Goal: Task Accomplishment & Management: Use online tool/utility

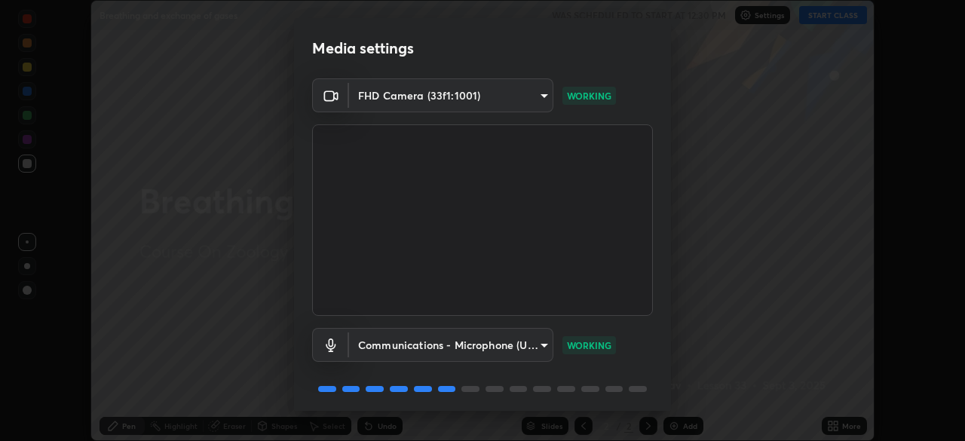
scroll to position [54, 0]
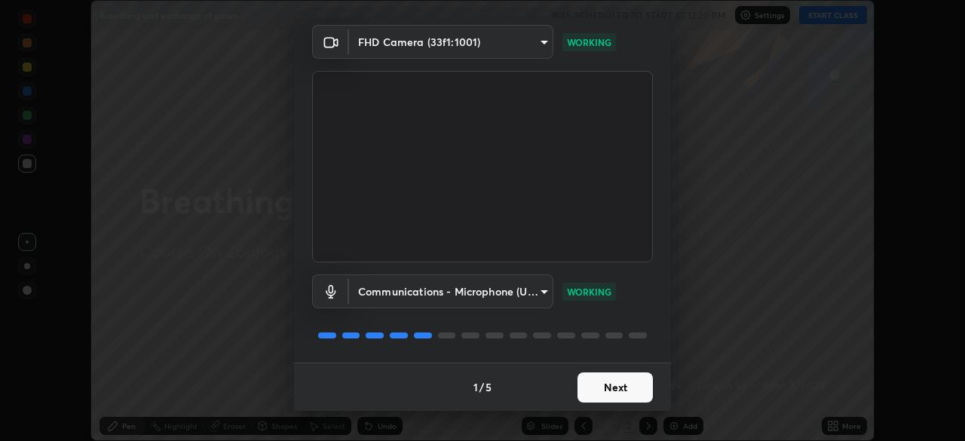
click at [616, 383] on button "Next" at bounding box center [615, 388] width 75 height 30
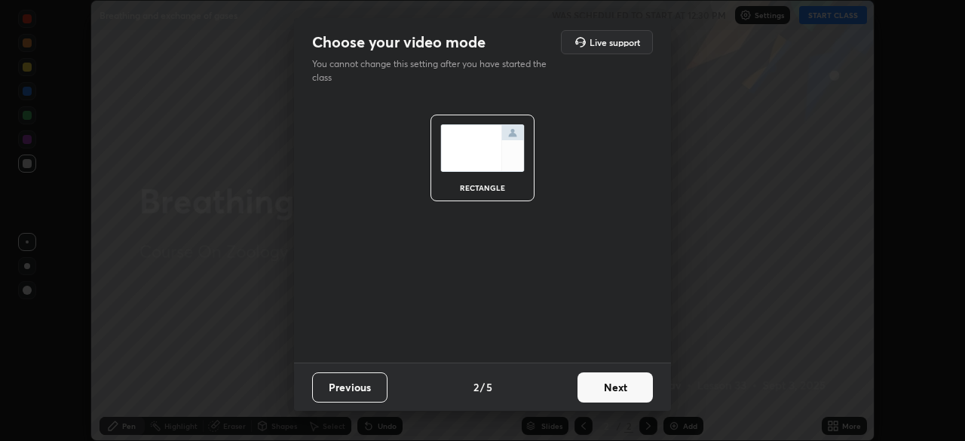
click at [628, 389] on button "Next" at bounding box center [615, 388] width 75 height 30
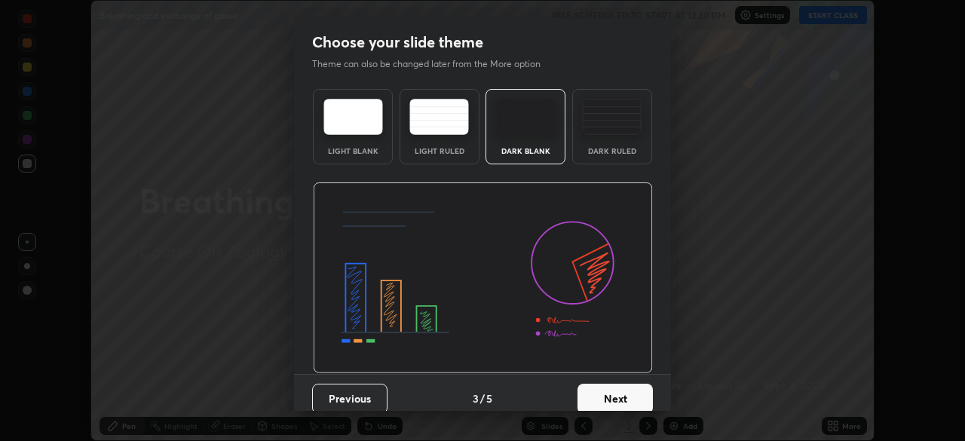
click at [642, 395] on button "Next" at bounding box center [615, 399] width 75 height 30
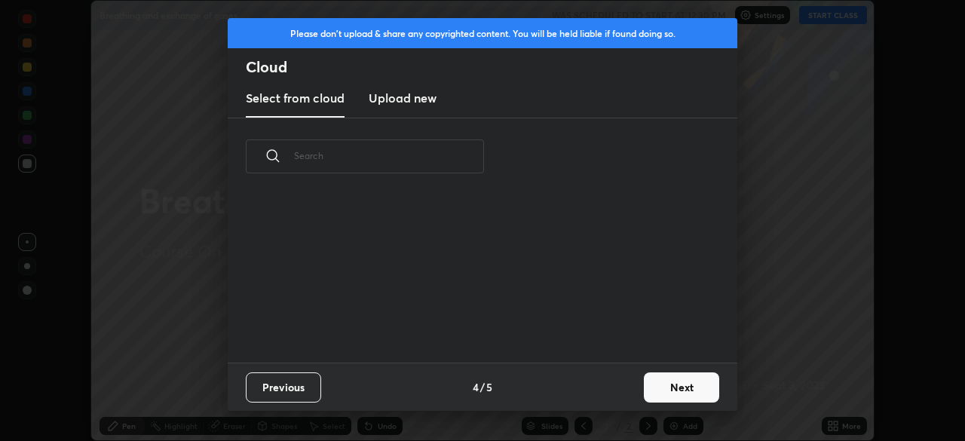
click at [673, 390] on button "Next" at bounding box center [681, 388] width 75 height 30
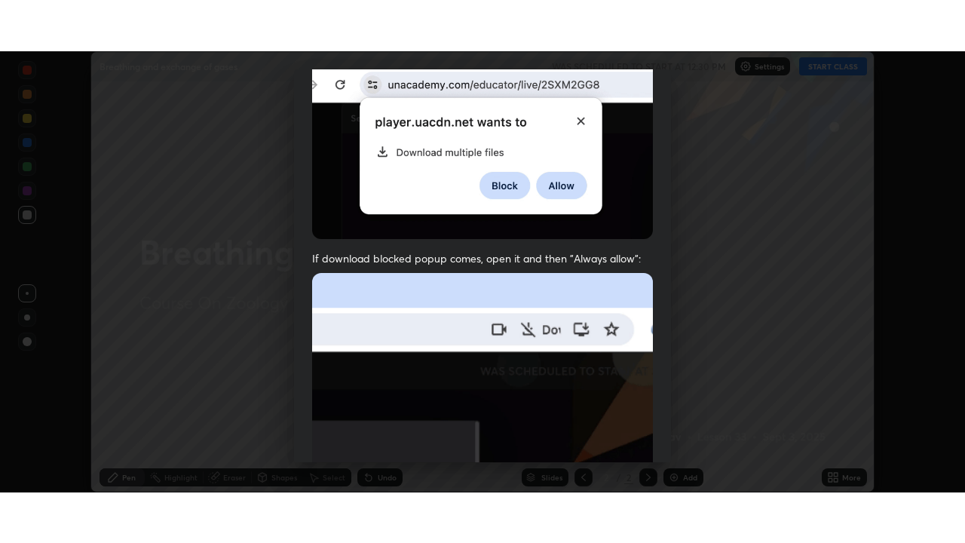
scroll to position [361, 0]
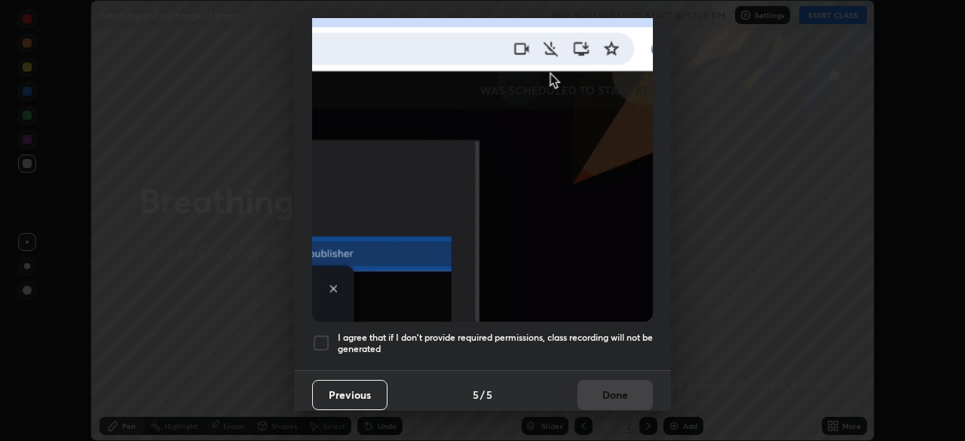
click at [319, 334] on div at bounding box center [321, 343] width 18 height 18
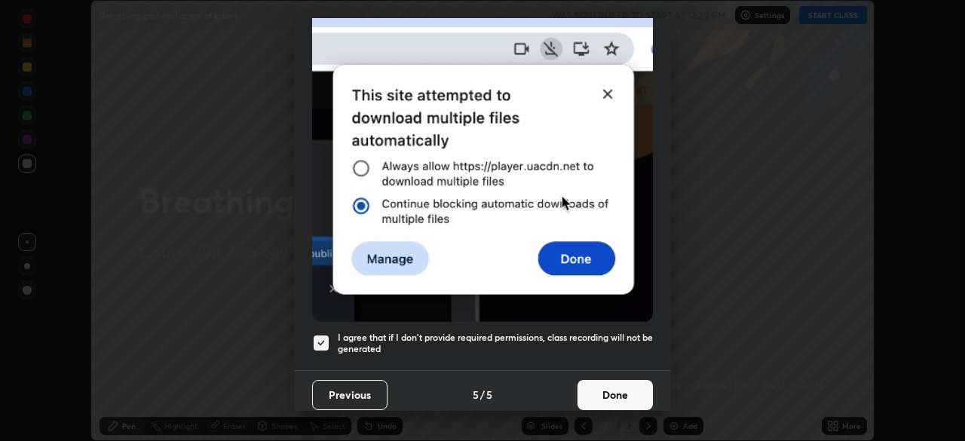
click at [609, 391] on button "Done" at bounding box center [615, 395] width 75 height 30
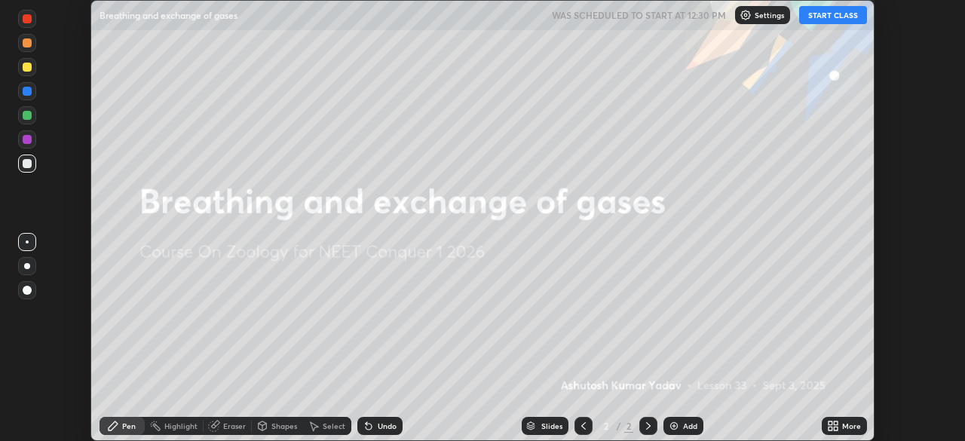
click at [677, 422] on img at bounding box center [674, 426] width 12 height 12
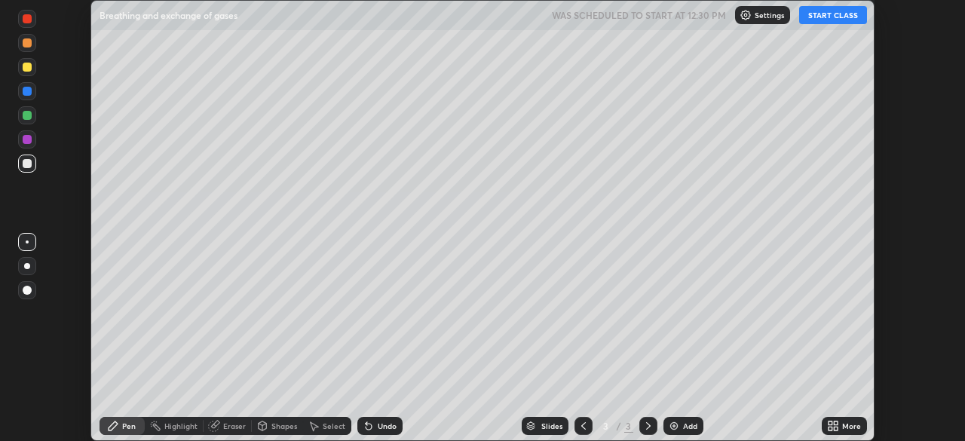
click at [841, 427] on div "More" at bounding box center [844, 426] width 45 height 18
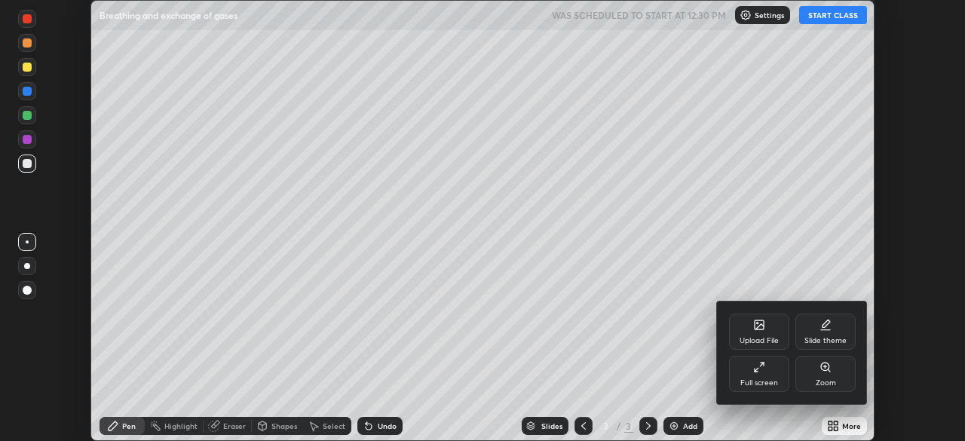
click at [767, 379] on div "Full screen" at bounding box center [760, 383] width 38 height 8
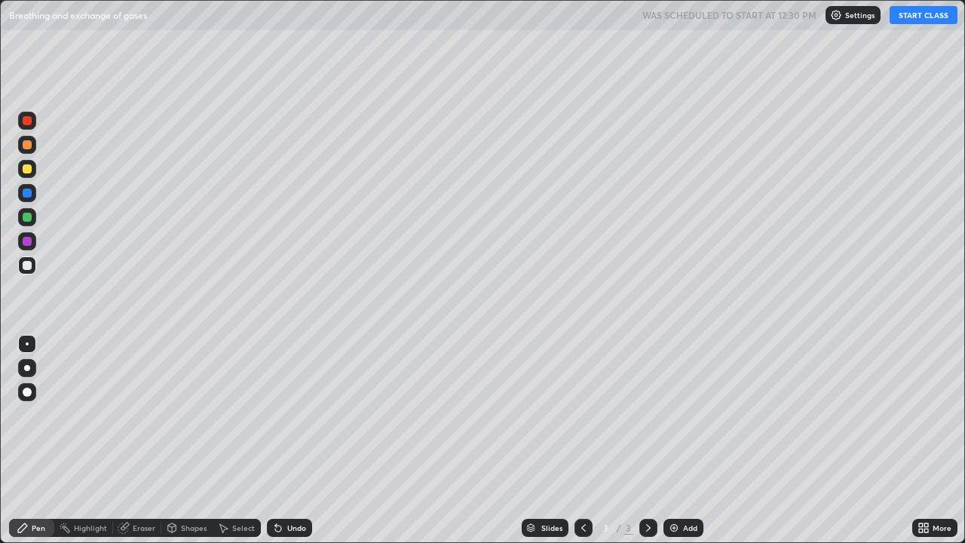
scroll to position [543, 965]
click at [909, 22] on button "START CLASS" at bounding box center [924, 15] width 68 height 18
click at [29, 391] on div at bounding box center [27, 392] width 9 height 9
click at [35, 440] on div "Pen" at bounding box center [39, 528] width 14 height 8
click at [30, 389] on div at bounding box center [27, 392] width 9 height 9
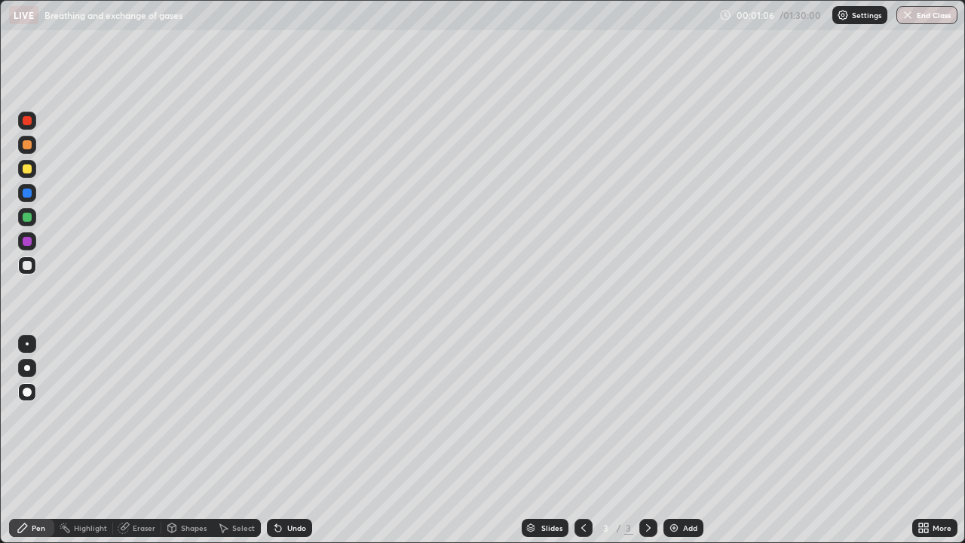
click at [33, 268] on div at bounding box center [27, 265] width 18 height 18
click at [291, 440] on div "Undo" at bounding box center [289, 528] width 45 height 18
click at [145, 440] on div "Eraser" at bounding box center [137, 528] width 48 height 18
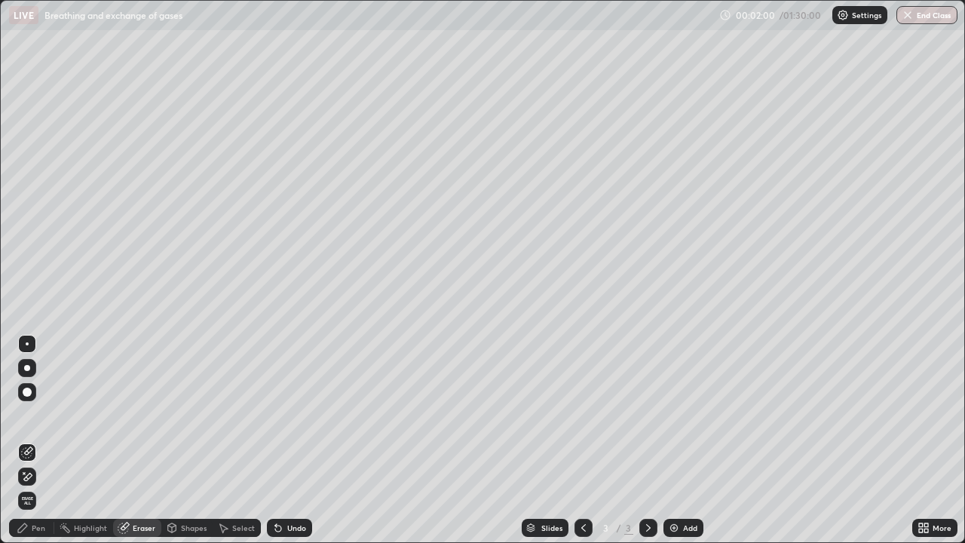
click at [39, 440] on div "Pen" at bounding box center [39, 528] width 14 height 8
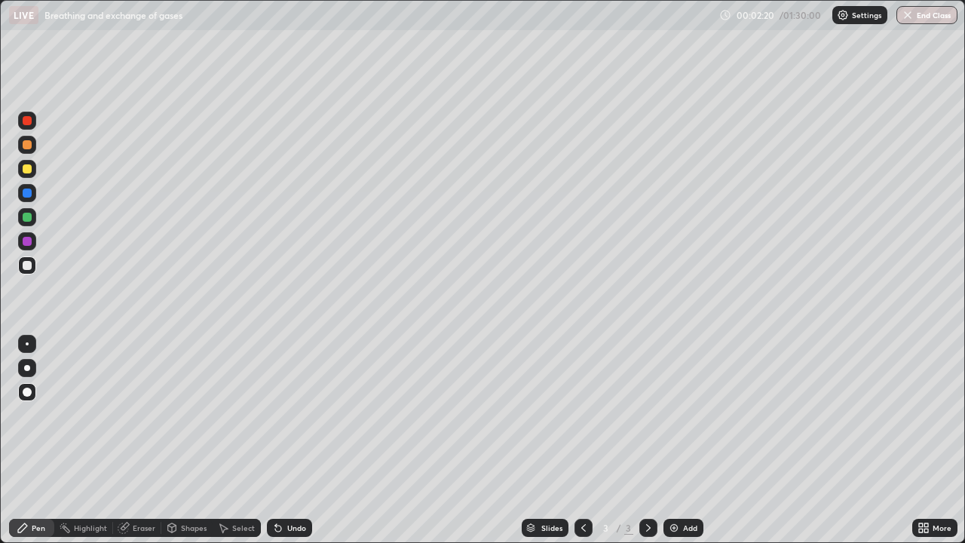
click at [26, 244] on div at bounding box center [27, 241] width 9 height 9
click at [28, 217] on div at bounding box center [27, 217] width 9 height 9
click at [27, 367] on div at bounding box center [27, 368] width 6 height 6
click at [38, 440] on div "Pen" at bounding box center [39, 528] width 14 height 8
click at [29, 195] on div at bounding box center [27, 193] width 9 height 9
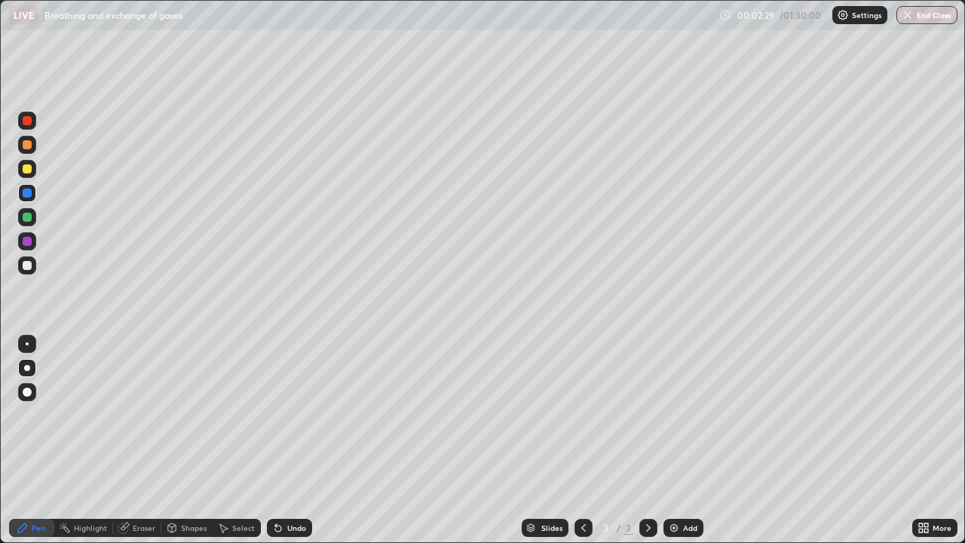
click at [31, 171] on div at bounding box center [27, 168] width 9 height 9
click at [27, 344] on div at bounding box center [27, 343] width 3 height 3
click at [29, 195] on div at bounding box center [27, 193] width 9 height 9
click at [27, 170] on div at bounding box center [27, 168] width 9 height 9
click at [26, 149] on div at bounding box center [27, 144] width 9 height 9
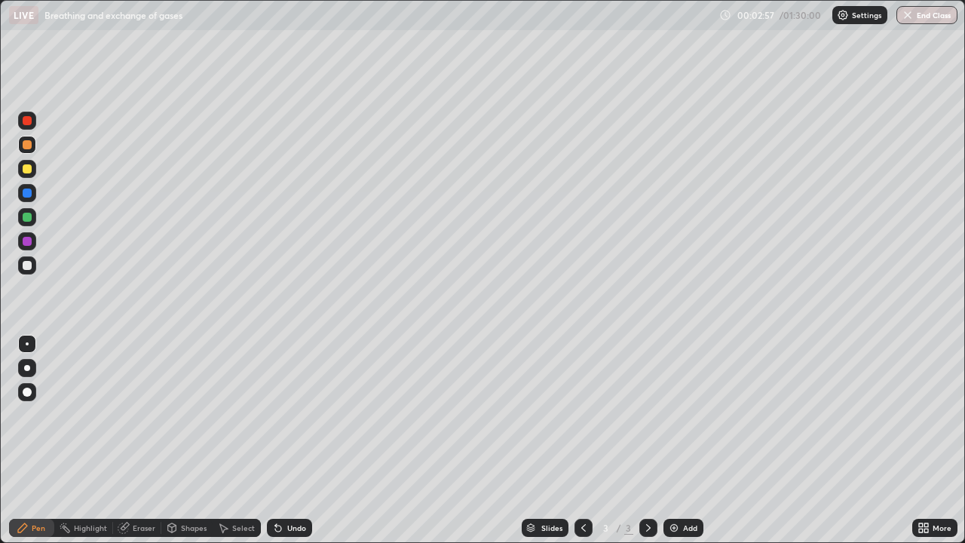
click at [28, 127] on div at bounding box center [27, 121] width 18 height 18
click at [31, 194] on div at bounding box center [27, 193] width 9 height 9
click at [27, 344] on div at bounding box center [27, 343] width 3 height 3
click at [28, 247] on div at bounding box center [27, 241] width 18 height 18
click at [27, 266] on div at bounding box center [27, 265] width 9 height 9
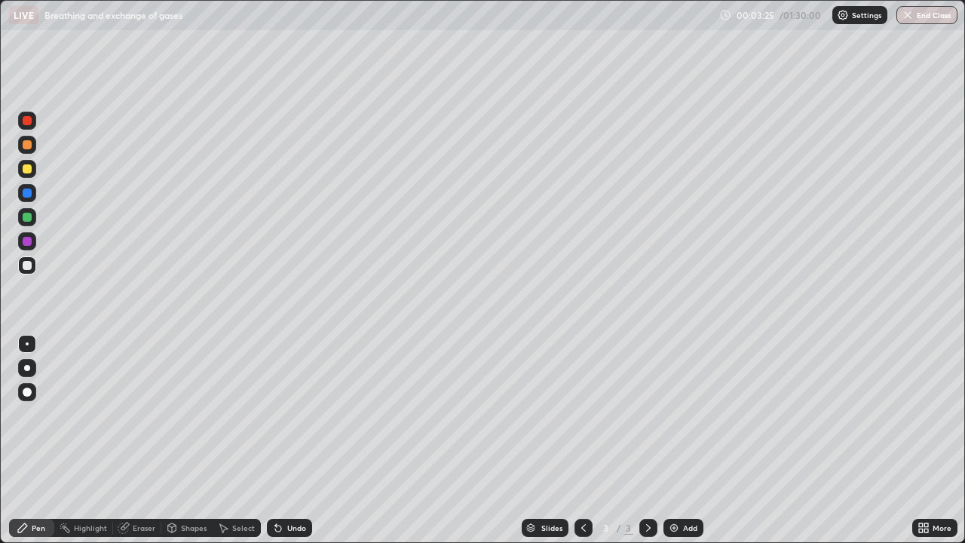
click at [42, 440] on div "Pen" at bounding box center [39, 528] width 14 height 8
click at [29, 217] on div at bounding box center [27, 217] width 9 height 9
click at [28, 397] on div at bounding box center [27, 392] width 18 height 18
click at [38, 440] on div "Pen" at bounding box center [39, 528] width 14 height 8
click at [28, 217] on div at bounding box center [27, 217] width 9 height 9
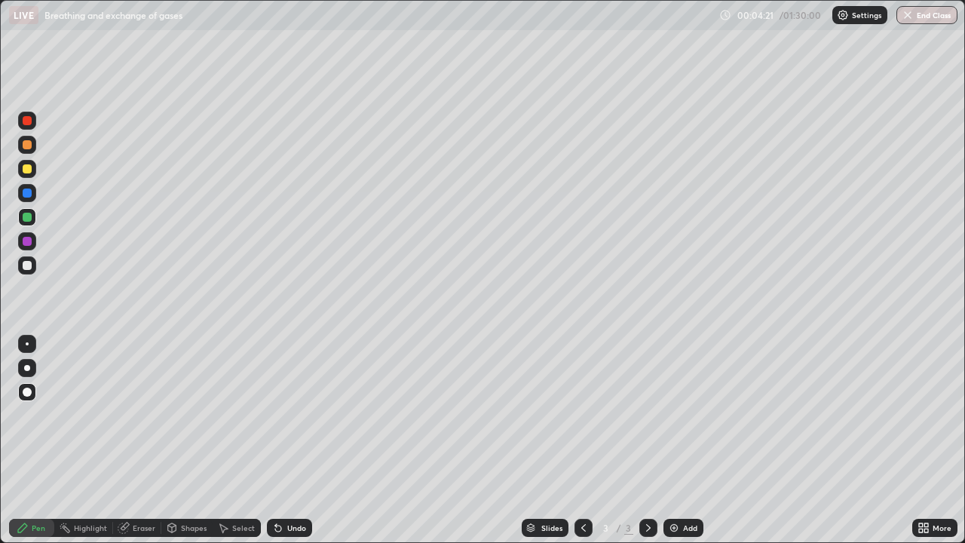
click at [31, 143] on div at bounding box center [27, 144] width 9 height 9
click at [27, 368] on div at bounding box center [27, 368] width 6 height 6
click at [91, 440] on div "Highlight" at bounding box center [90, 528] width 33 height 8
click at [140, 440] on div "Eraser" at bounding box center [144, 528] width 23 height 8
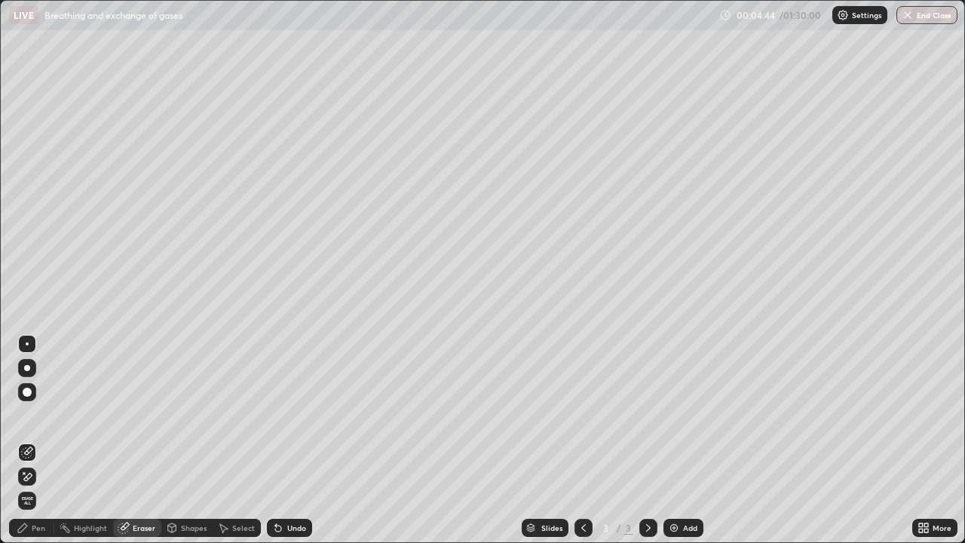
click at [41, 440] on div "Pen" at bounding box center [39, 528] width 14 height 8
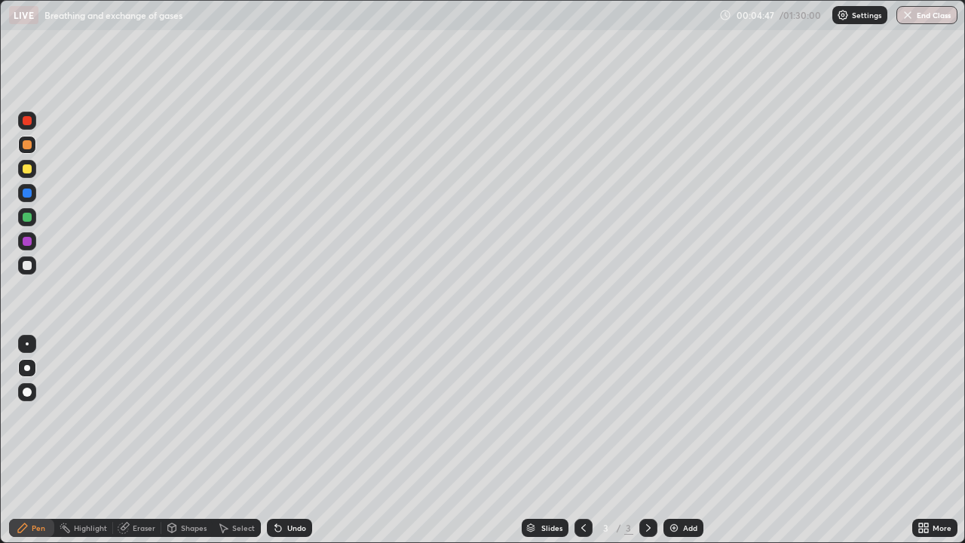
click at [294, 440] on div "Undo" at bounding box center [296, 528] width 19 height 8
click at [30, 269] on div at bounding box center [27, 265] width 9 height 9
click at [29, 385] on div at bounding box center [27, 392] width 18 height 18
click at [28, 241] on div at bounding box center [27, 241] width 9 height 9
click at [27, 268] on div at bounding box center [27, 265] width 9 height 9
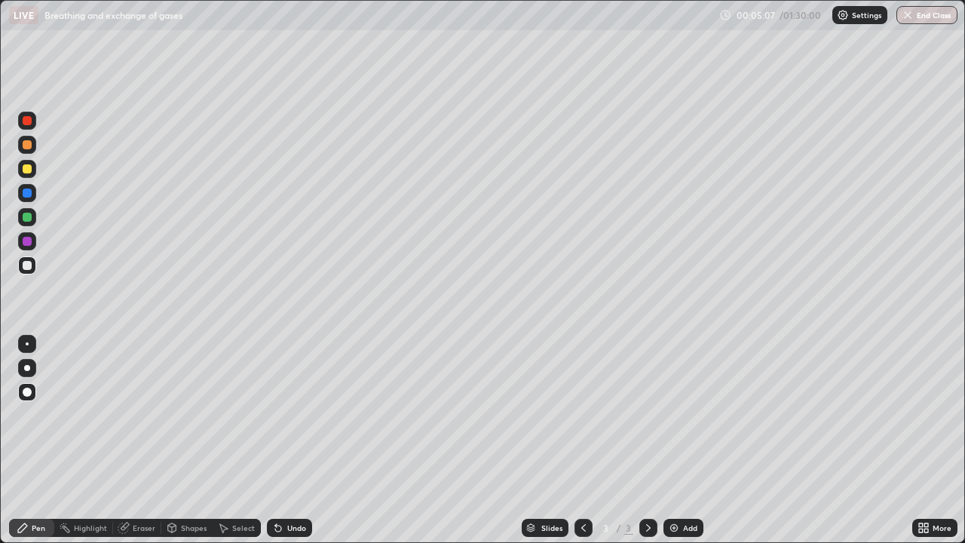
click at [28, 223] on div at bounding box center [27, 217] width 18 height 18
click at [28, 169] on div at bounding box center [27, 168] width 9 height 9
click at [27, 344] on div at bounding box center [27, 343] width 3 height 3
click at [33, 368] on div at bounding box center [27, 368] width 18 height 18
click at [27, 266] on div at bounding box center [27, 265] width 9 height 9
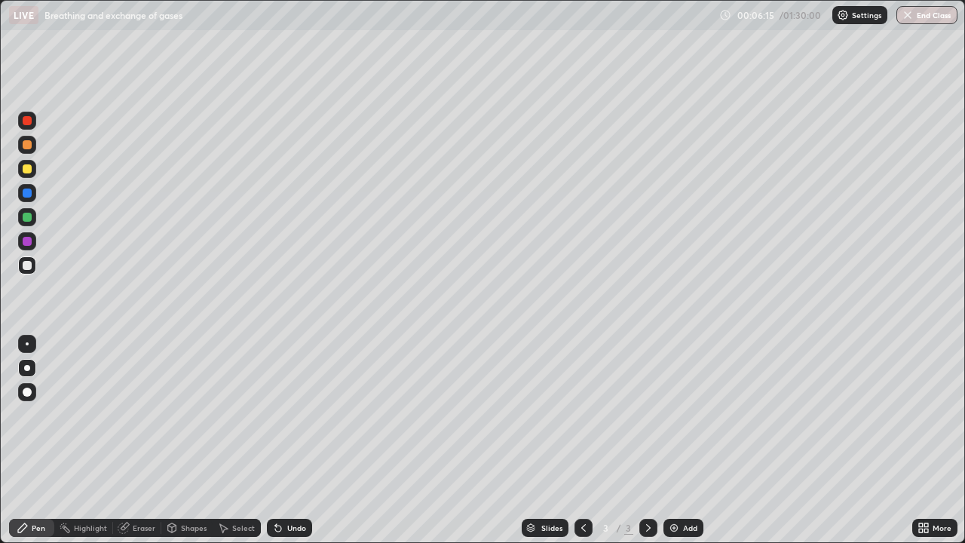
click at [34, 247] on div at bounding box center [27, 241] width 18 height 18
click at [27, 267] on div at bounding box center [27, 265] width 9 height 9
click at [139, 440] on div "Eraser" at bounding box center [144, 528] width 23 height 8
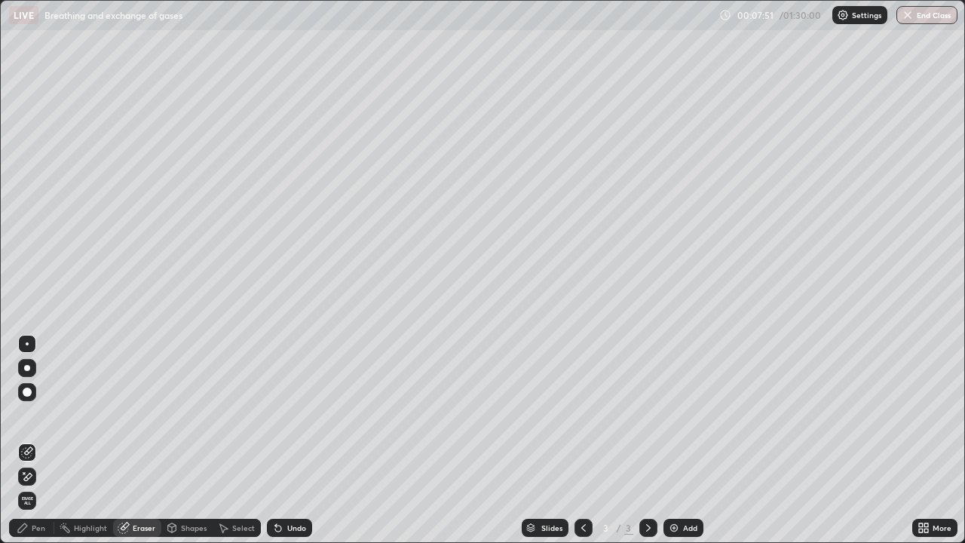
click at [32, 440] on div "Pen" at bounding box center [39, 528] width 14 height 8
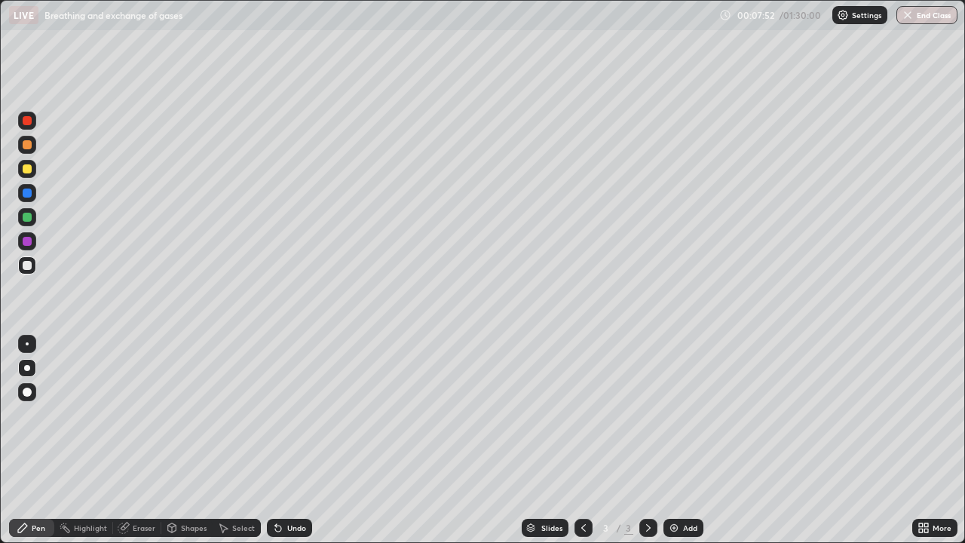
click at [27, 170] on div at bounding box center [27, 168] width 9 height 9
click at [29, 272] on div at bounding box center [27, 265] width 18 height 18
click at [29, 394] on div at bounding box center [27, 392] width 9 height 9
click at [27, 218] on div at bounding box center [27, 217] width 9 height 9
click at [296, 440] on div "Undo" at bounding box center [296, 528] width 19 height 8
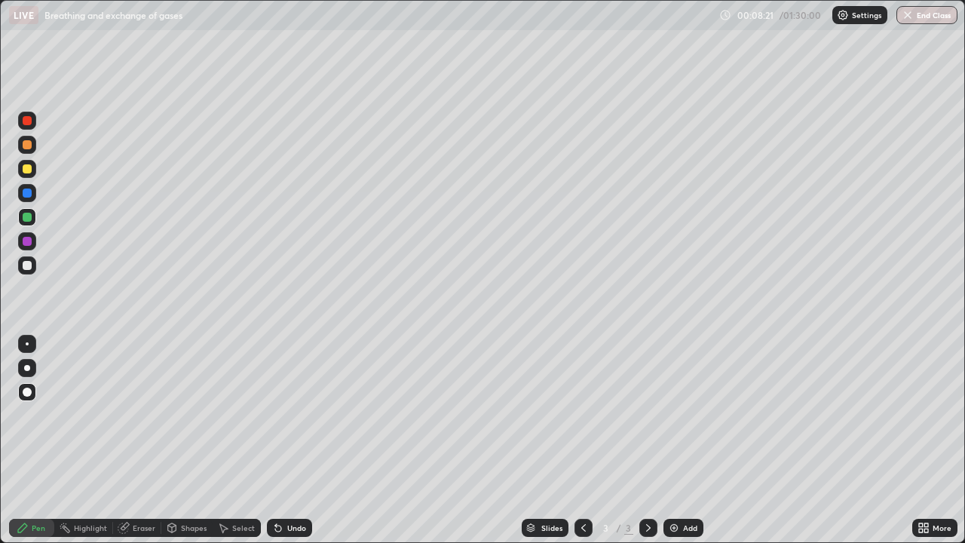
click at [296, 440] on div "Undo" at bounding box center [296, 528] width 19 height 8
click at [294, 440] on div "Undo" at bounding box center [296, 528] width 19 height 8
click at [27, 146] on div at bounding box center [27, 144] width 9 height 9
click at [287, 440] on div "Undo" at bounding box center [296, 528] width 19 height 8
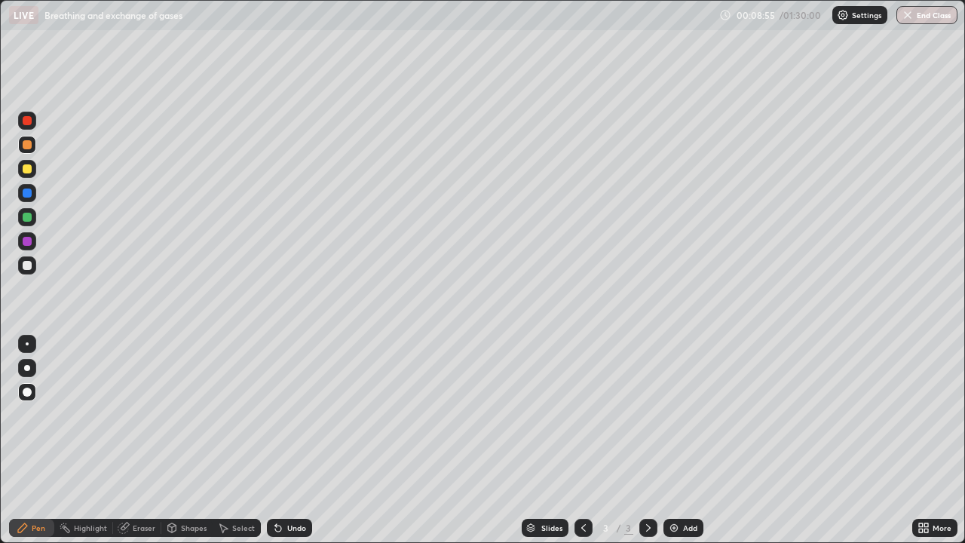
click at [287, 440] on div "Undo" at bounding box center [296, 528] width 19 height 8
click at [284, 440] on div "Undo" at bounding box center [289, 528] width 45 height 18
click at [289, 440] on div "Undo" at bounding box center [289, 528] width 45 height 18
click at [34, 271] on div at bounding box center [27, 265] width 18 height 18
click at [24, 148] on div at bounding box center [27, 144] width 9 height 9
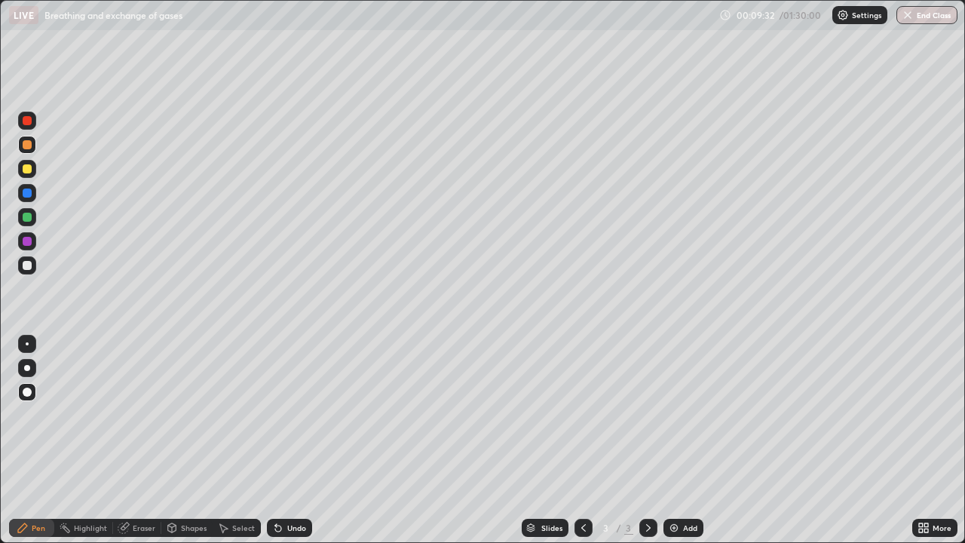
click at [31, 244] on div at bounding box center [27, 241] width 9 height 9
click at [28, 369] on div at bounding box center [27, 368] width 6 height 6
click at [27, 344] on div at bounding box center [27, 343] width 3 height 3
click at [28, 266] on div at bounding box center [27, 265] width 9 height 9
click at [32, 391] on div at bounding box center [27, 392] width 18 height 18
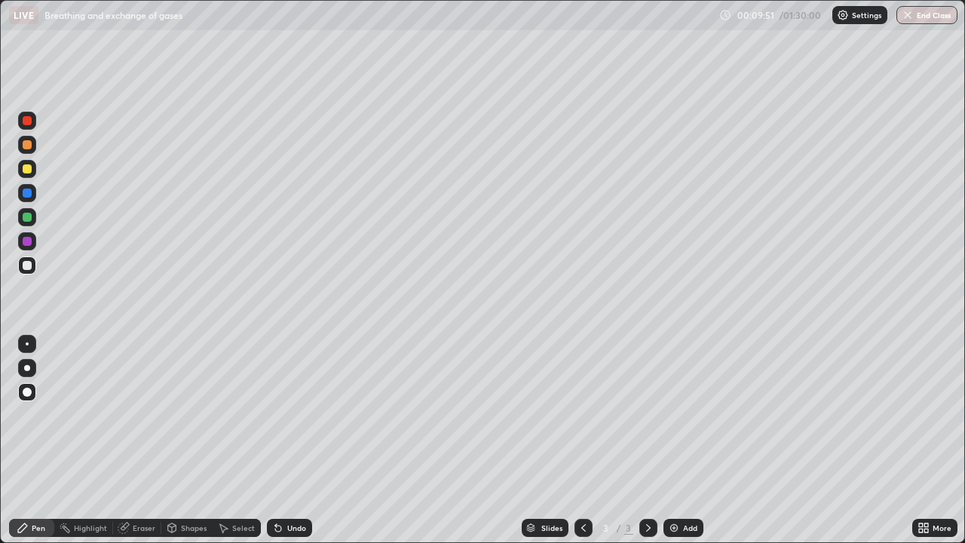
click at [27, 368] on div at bounding box center [27, 368] width 6 height 6
click at [35, 440] on div "Pen" at bounding box center [31, 528] width 45 height 18
click at [30, 171] on div at bounding box center [27, 168] width 9 height 9
click at [27, 195] on div at bounding box center [27, 193] width 9 height 9
click at [28, 217] on div at bounding box center [27, 217] width 9 height 9
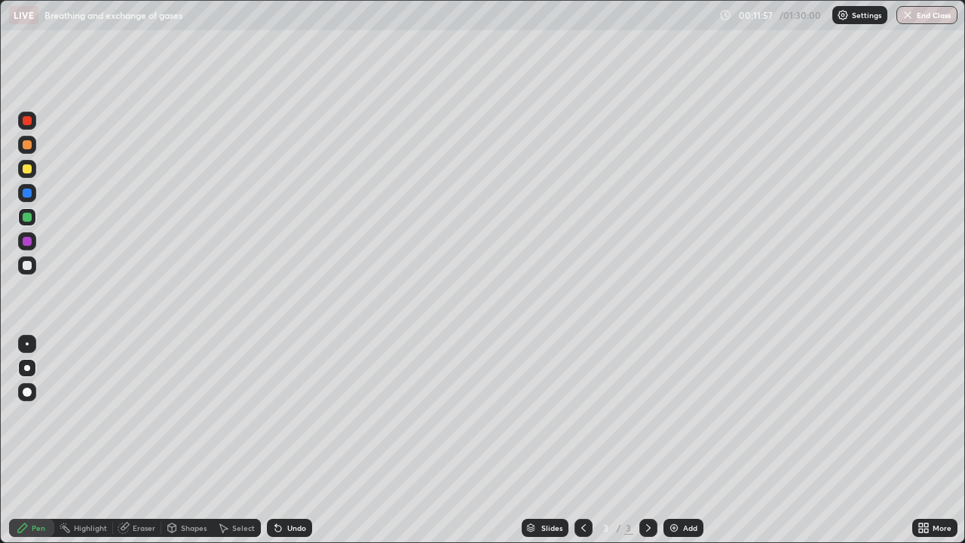
click at [29, 148] on div at bounding box center [27, 144] width 9 height 9
click at [29, 365] on div at bounding box center [27, 368] width 18 height 18
click at [29, 269] on div at bounding box center [27, 265] width 9 height 9
click at [27, 368] on div at bounding box center [27, 368] width 6 height 6
click at [26, 124] on div at bounding box center [27, 120] width 9 height 9
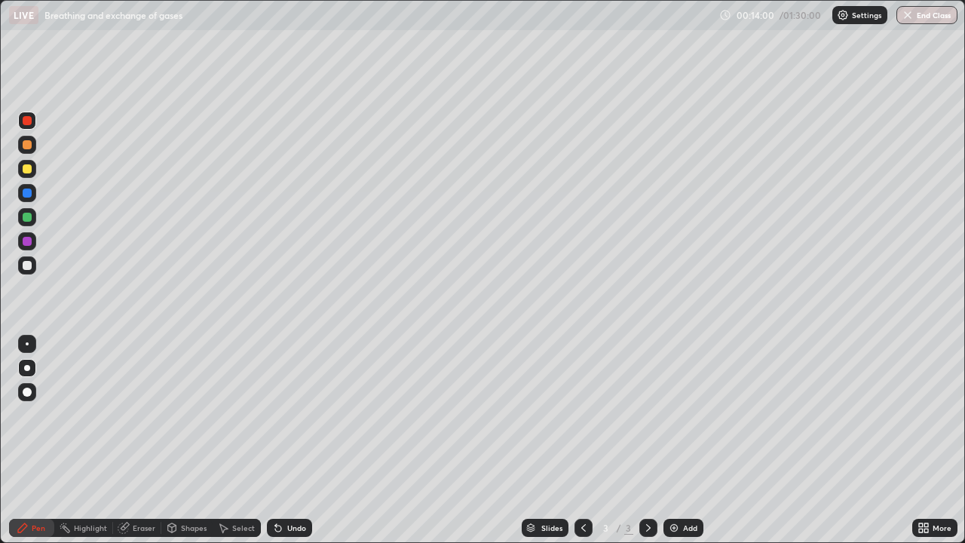
click at [24, 218] on div at bounding box center [27, 217] width 9 height 9
click at [680, 440] on div "Add" at bounding box center [684, 528] width 40 height 18
click at [32, 392] on div at bounding box center [27, 392] width 18 height 18
click at [29, 440] on div "Pen" at bounding box center [31, 528] width 45 height 18
click at [27, 395] on div at bounding box center [27, 392] width 9 height 9
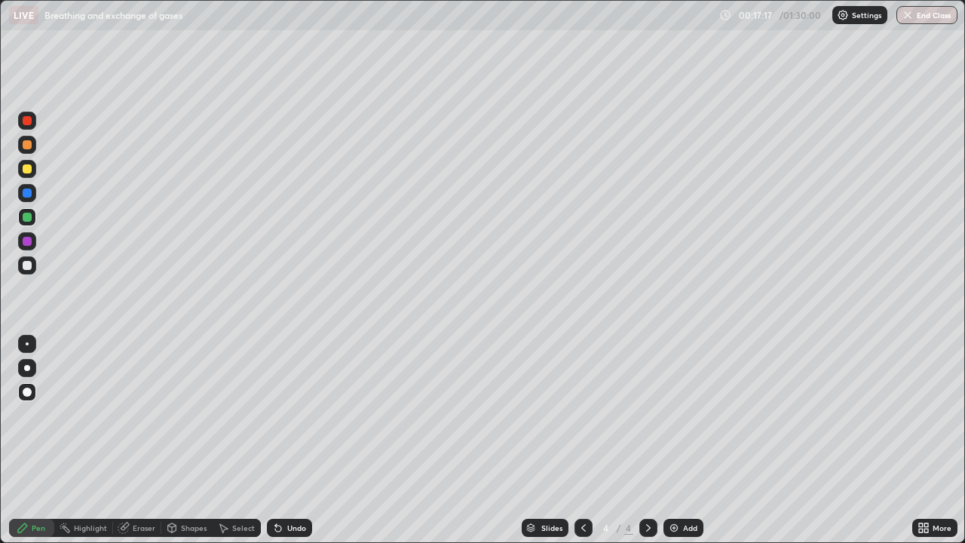
click at [28, 239] on div at bounding box center [27, 241] width 9 height 9
click at [286, 440] on div "Undo" at bounding box center [289, 528] width 45 height 18
click at [290, 440] on div "Undo" at bounding box center [296, 528] width 19 height 8
click at [292, 440] on div "Undo" at bounding box center [296, 528] width 19 height 8
click at [288, 440] on div "Undo" at bounding box center [296, 528] width 19 height 8
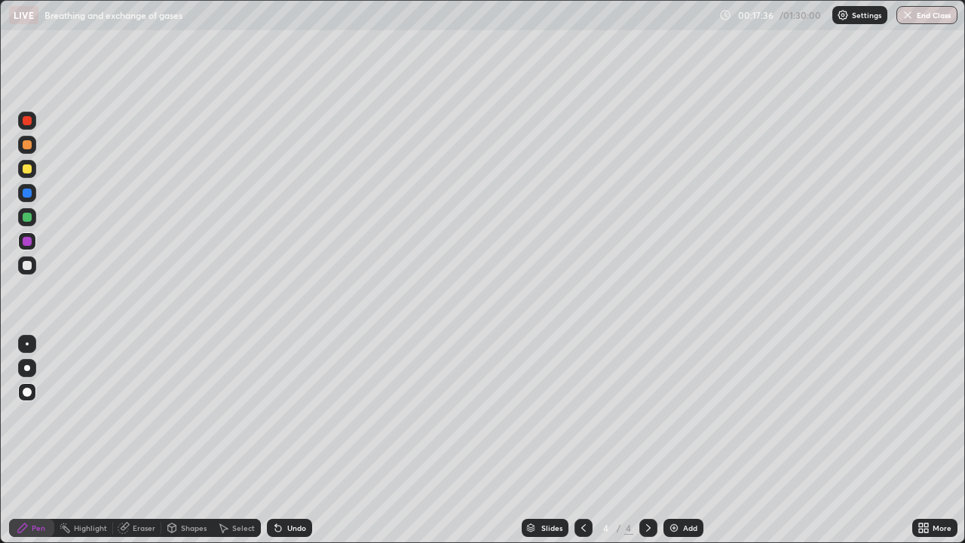
click at [26, 262] on div at bounding box center [27, 265] width 9 height 9
click at [276, 440] on icon at bounding box center [278, 529] width 6 height 6
click at [296, 440] on div "Undo" at bounding box center [289, 528] width 45 height 18
click at [32, 176] on div at bounding box center [27, 169] width 18 height 18
click at [290, 440] on div "Undo" at bounding box center [296, 528] width 19 height 8
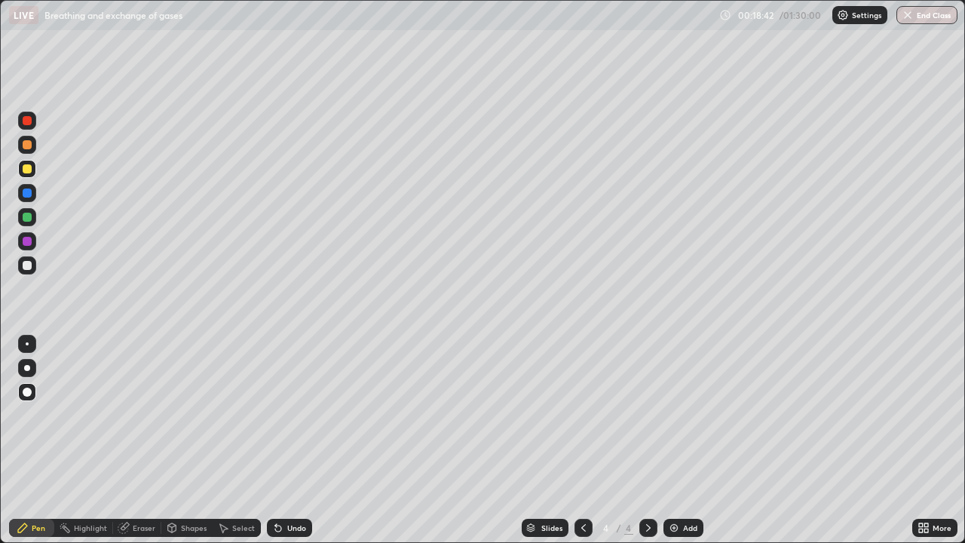
click at [293, 440] on div "Undo" at bounding box center [296, 528] width 19 height 8
click at [29, 219] on div at bounding box center [27, 217] width 9 height 9
click at [31, 176] on div at bounding box center [27, 169] width 18 height 18
click at [29, 123] on div at bounding box center [27, 120] width 9 height 9
click at [31, 265] on div at bounding box center [27, 265] width 9 height 9
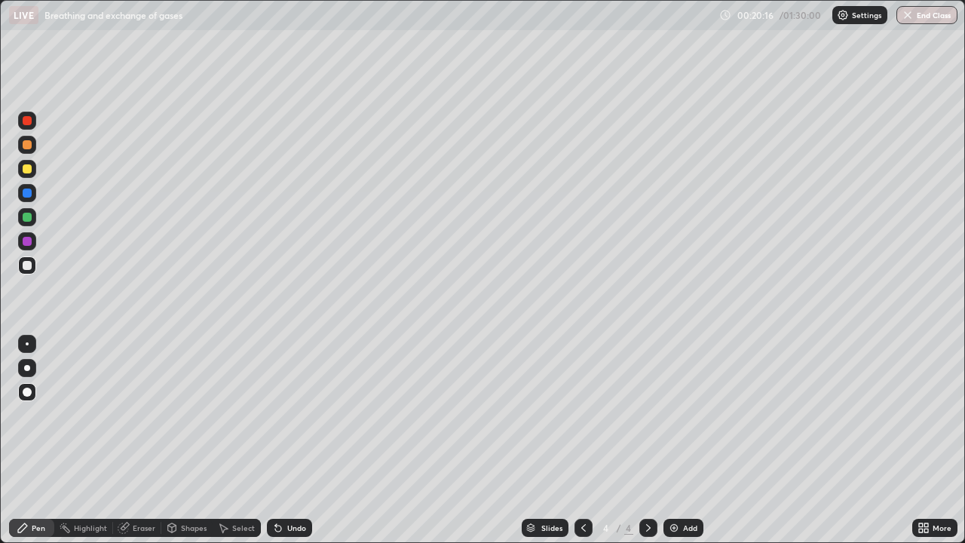
click at [27, 170] on div at bounding box center [27, 168] width 9 height 9
click at [30, 195] on div at bounding box center [27, 193] width 9 height 9
click at [29, 220] on div at bounding box center [27, 217] width 9 height 9
click at [291, 440] on div "Undo" at bounding box center [289, 528] width 45 height 18
click at [30, 172] on div at bounding box center [27, 168] width 9 height 9
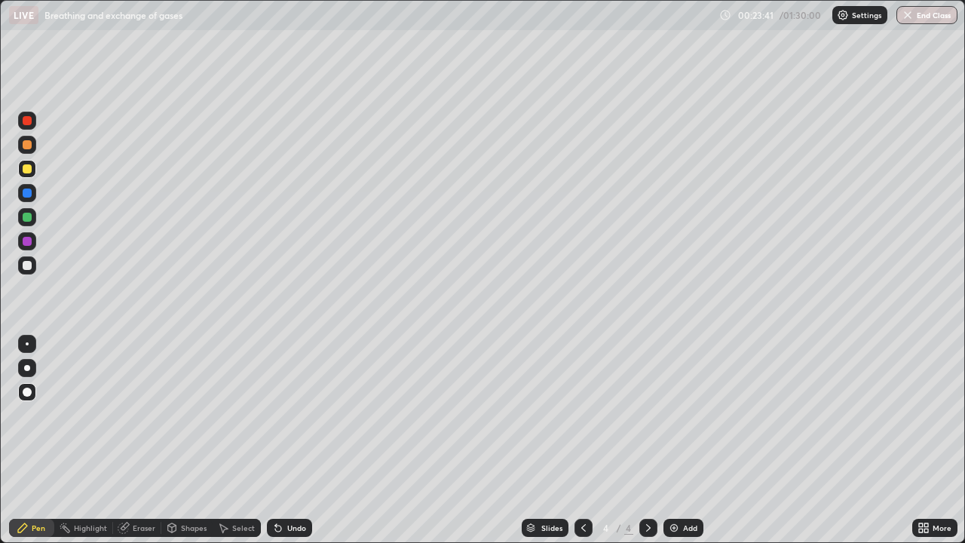
click at [27, 267] on div at bounding box center [27, 265] width 9 height 9
click at [29, 152] on div at bounding box center [27, 145] width 18 height 18
click at [29, 262] on div at bounding box center [27, 265] width 9 height 9
click at [140, 440] on div "Eraser" at bounding box center [144, 528] width 23 height 8
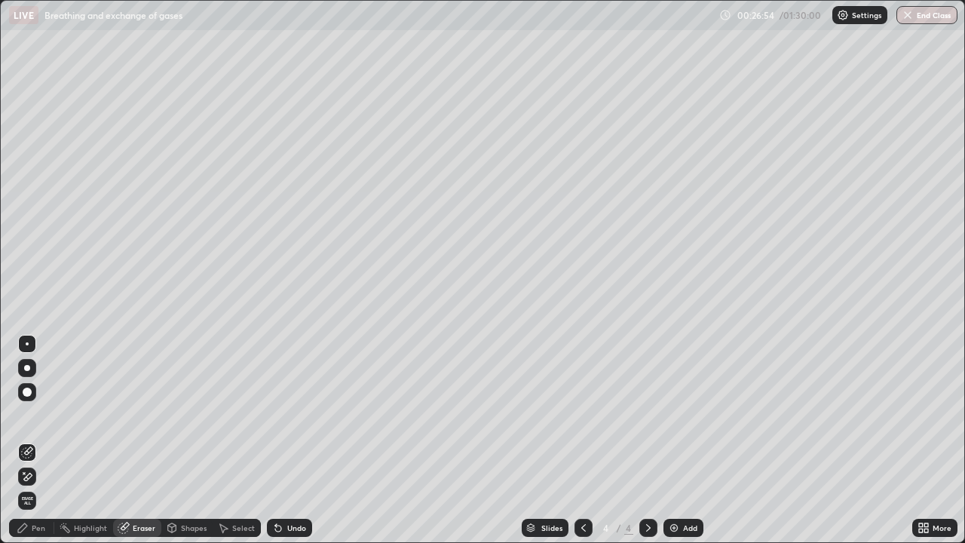
click at [30, 440] on icon at bounding box center [27, 453] width 12 height 12
click at [44, 440] on div "Pen" at bounding box center [39, 528] width 14 height 8
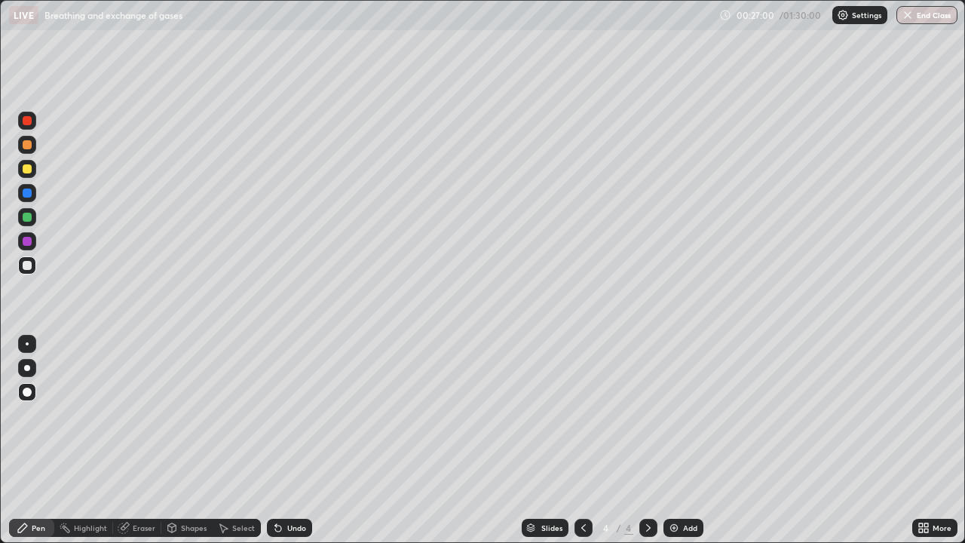
click at [23, 272] on div at bounding box center [27, 265] width 18 height 18
click at [29, 172] on div at bounding box center [27, 168] width 9 height 9
click at [295, 440] on div "Undo" at bounding box center [296, 528] width 19 height 8
click at [27, 266] on div at bounding box center [27, 265] width 9 height 9
click at [30, 440] on div "Pen" at bounding box center [31, 528] width 45 height 18
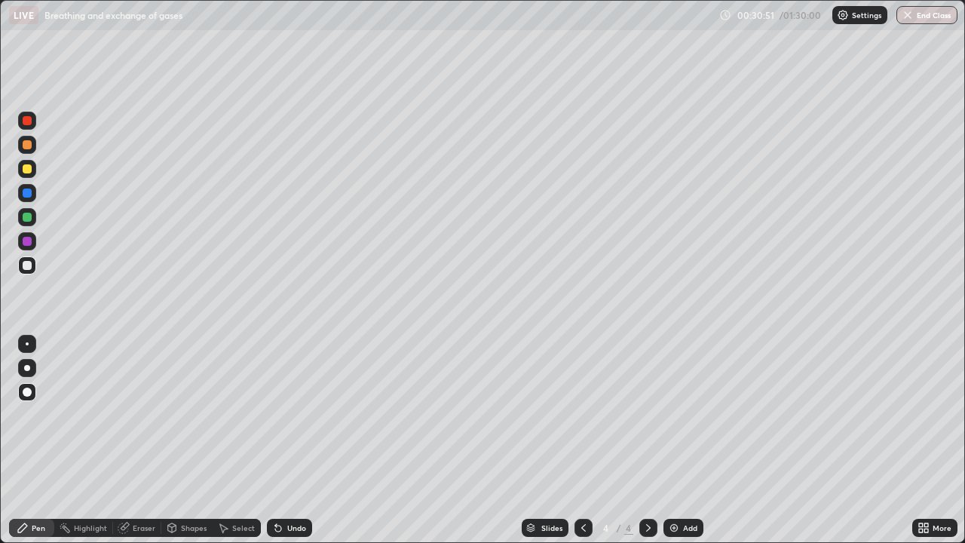
click at [333, 440] on div "Slides 4 / 4 Add" at bounding box center [612, 528] width 600 height 30
click at [685, 440] on div "Add" at bounding box center [690, 528] width 14 height 8
click at [29, 167] on div at bounding box center [27, 168] width 9 height 9
click at [30, 389] on div at bounding box center [27, 392] width 9 height 9
click at [29, 147] on div at bounding box center [27, 144] width 9 height 9
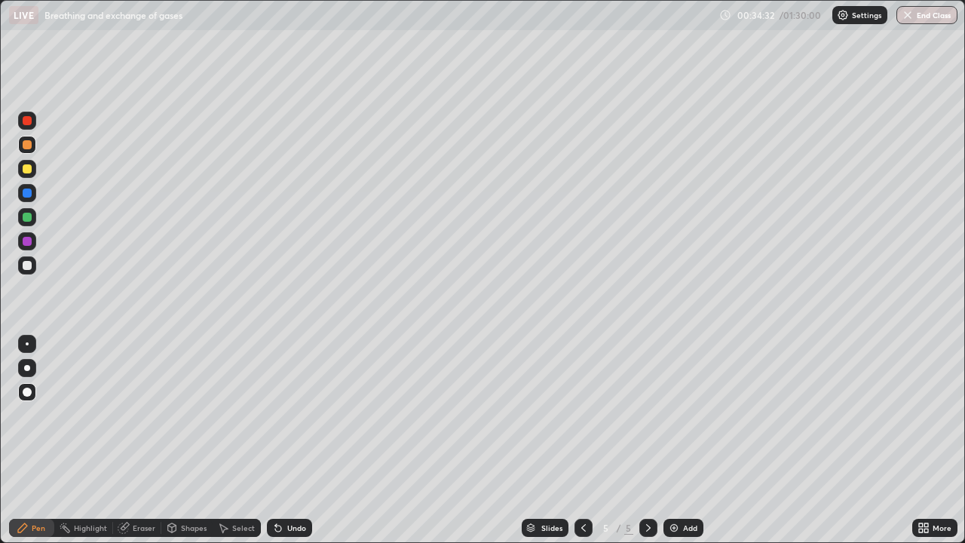
click at [30, 269] on div at bounding box center [27, 265] width 9 height 9
click at [27, 170] on div at bounding box center [27, 168] width 9 height 9
click at [27, 267] on div at bounding box center [27, 265] width 9 height 9
click at [27, 266] on div at bounding box center [27, 265] width 9 height 9
click at [29, 201] on div at bounding box center [27, 193] width 18 height 18
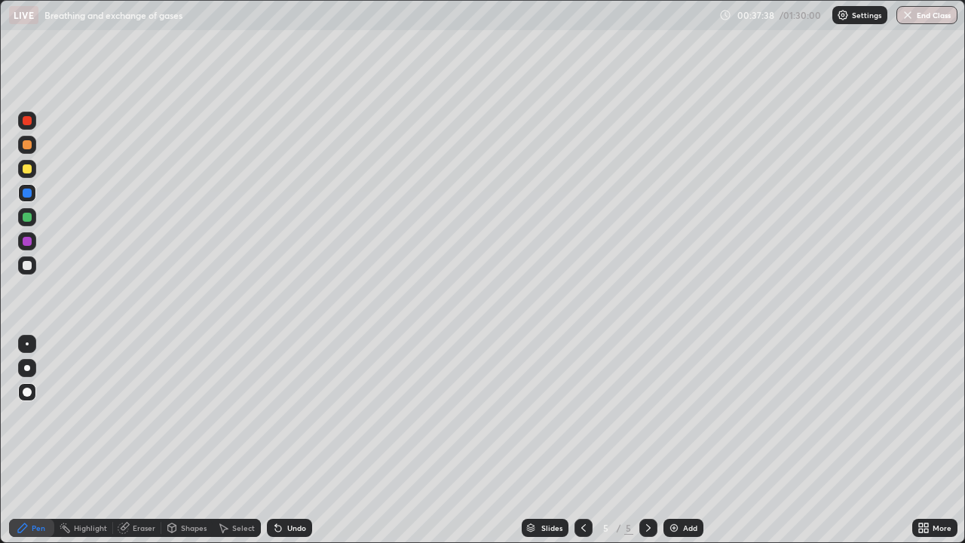
click at [27, 170] on div at bounding box center [27, 168] width 9 height 9
click at [399, 440] on div "Slides 5 / 5 Add" at bounding box center [612, 528] width 600 height 30
click at [27, 266] on div at bounding box center [27, 265] width 9 height 9
click at [179, 440] on div "Shapes" at bounding box center [186, 528] width 51 height 18
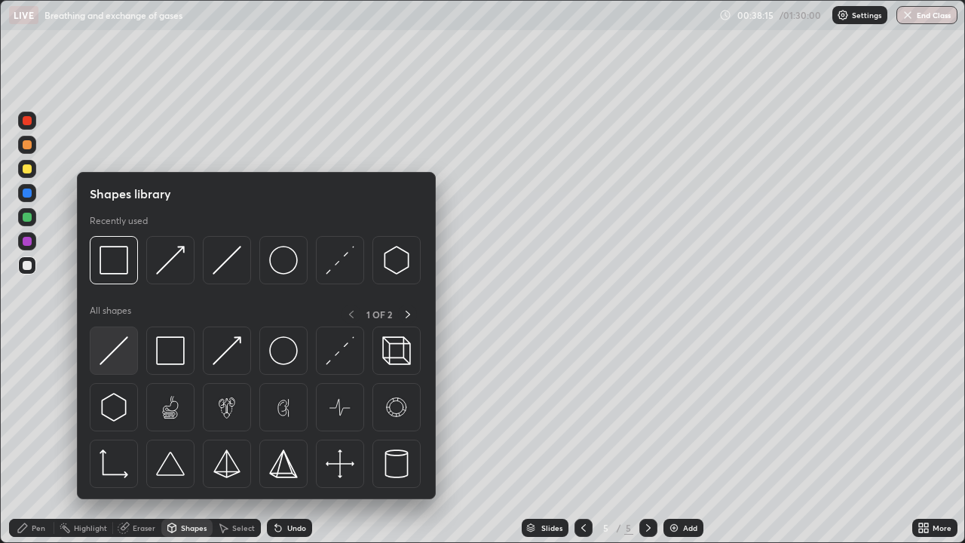
click at [119, 357] on img at bounding box center [114, 350] width 29 height 29
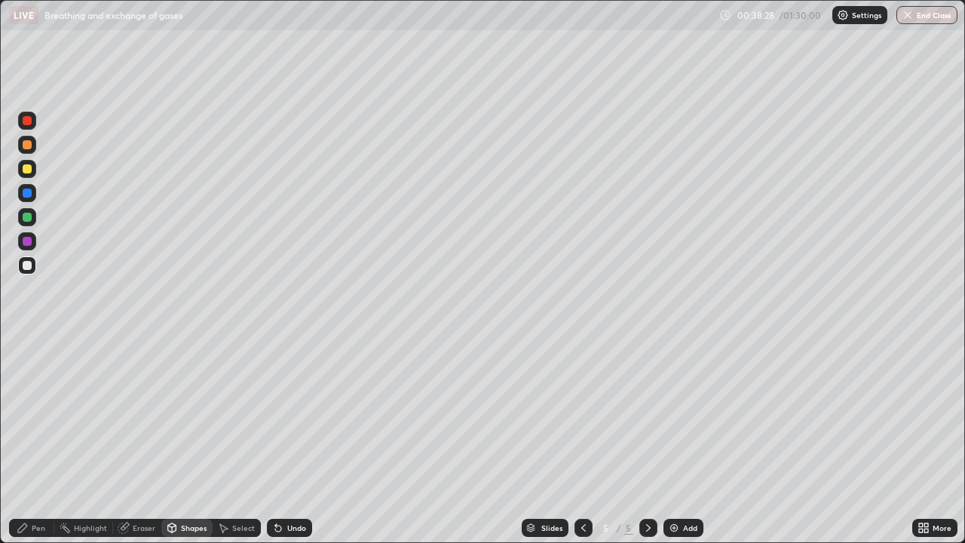
click at [38, 440] on div "Pen" at bounding box center [39, 528] width 14 height 8
click at [23, 171] on div at bounding box center [27, 169] width 18 height 18
click at [32, 241] on div at bounding box center [27, 241] width 18 height 18
click at [29, 267] on div at bounding box center [27, 265] width 9 height 9
click at [29, 146] on div at bounding box center [27, 144] width 9 height 9
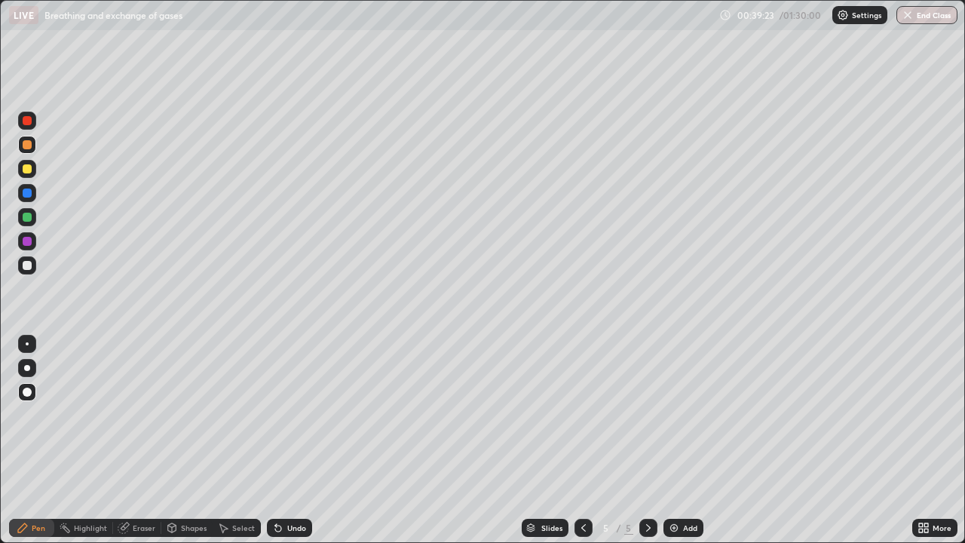
click at [27, 199] on div at bounding box center [27, 193] width 18 height 18
click at [143, 440] on div "Eraser" at bounding box center [144, 528] width 23 height 8
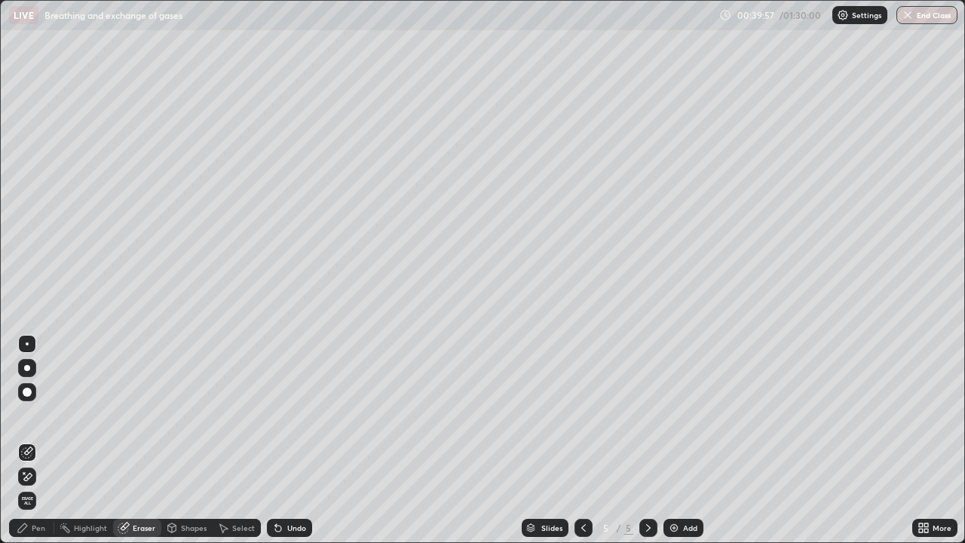
click at [34, 440] on div "Pen" at bounding box center [39, 528] width 14 height 8
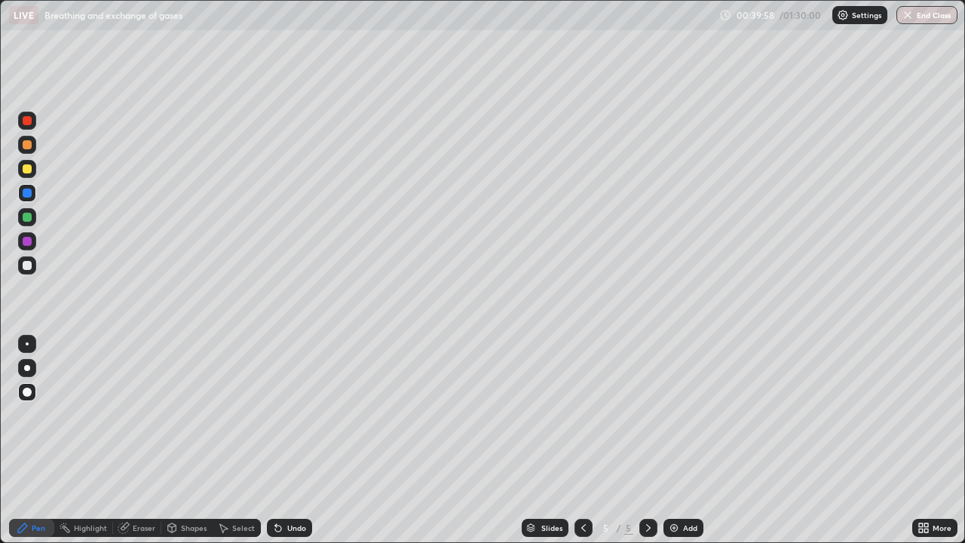
click at [27, 170] on div at bounding box center [27, 168] width 9 height 9
click at [28, 223] on div at bounding box center [27, 217] width 18 height 18
click at [30, 244] on div at bounding box center [27, 241] width 9 height 9
click at [27, 266] on div at bounding box center [27, 265] width 9 height 9
click at [287, 440] on div "Undo" at bounding box center [296, 528] width 19 height 8
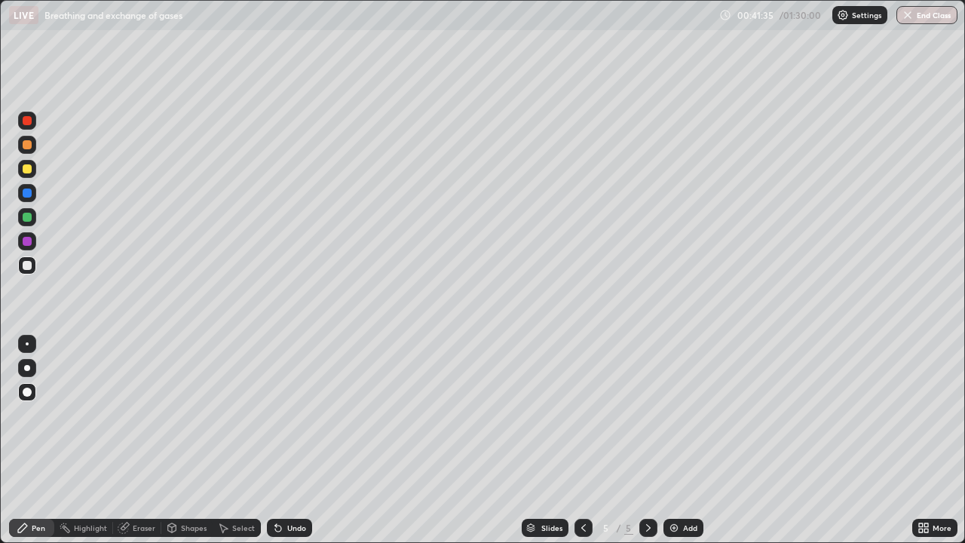
click at [26, 242] on div at bounding box center [27, 241] width 9 height 9
click at [27, 264] on div at bounding box center [27, 265] width 9 height 9
click at [29, 265] on div at bounding box center [27, 265] width 9 height 9
click at [297, 440] on div "Undo" at bounding box center [296, 528] width 19 height 8
click at [27, 123] on div at bounding box center [27, 120] width 9 height 9
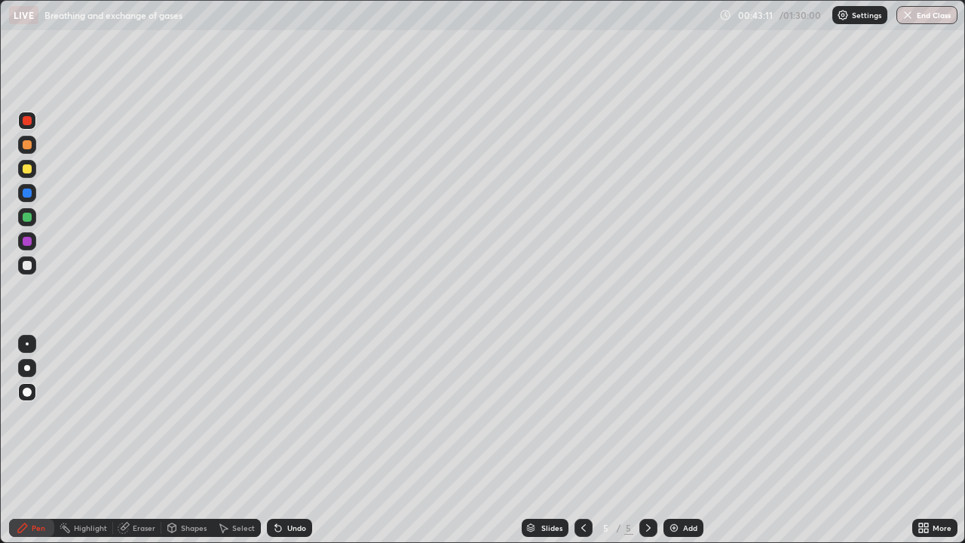
click at [30, 262] on div at bounding box center [27, 265] width 9 height 9
click at [28, 391] on div at bounding box center [27, 392] width 9 height 9
click at [33, 120] on div at bounding box center [27, 121] width 18 height 18
click at [27, 368] on div at bounding box center [27, 368] width 6 height 6
click at [31, 265] on div at bounding box center [27, 265] width 9 height 9
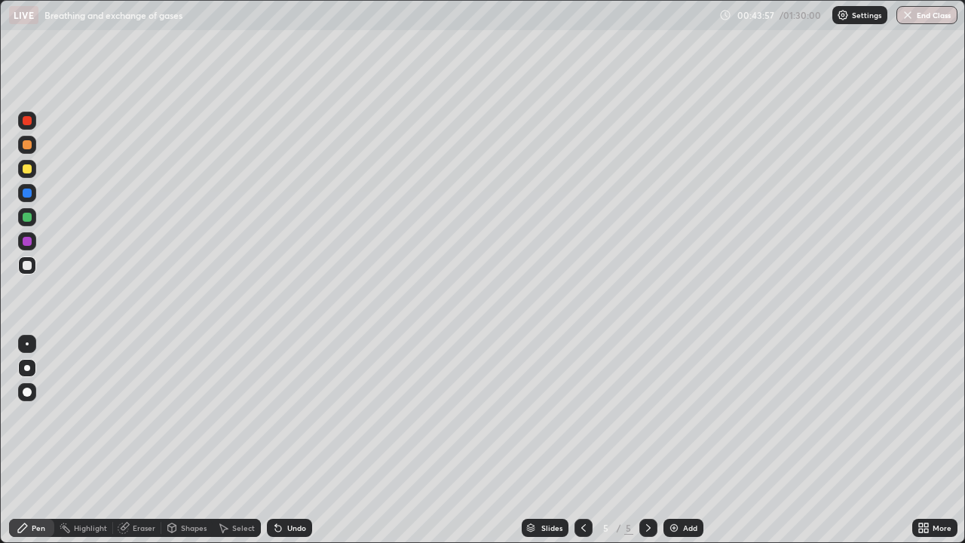
click at [35, 440] on div "Pen" at bounding box center [31, 528] width 45 height 18
click at [27, 124] on div at bounding box center [27, 120] width 9 height 9
click at [29, 393] on div at bounding box center [27, 392] width 9 height 9
click at [33, 243] on div at bounding box center [27, 241] width 18 height 18
click at [26, 218] on div at bounding box center [27, 217] width 9 height 9
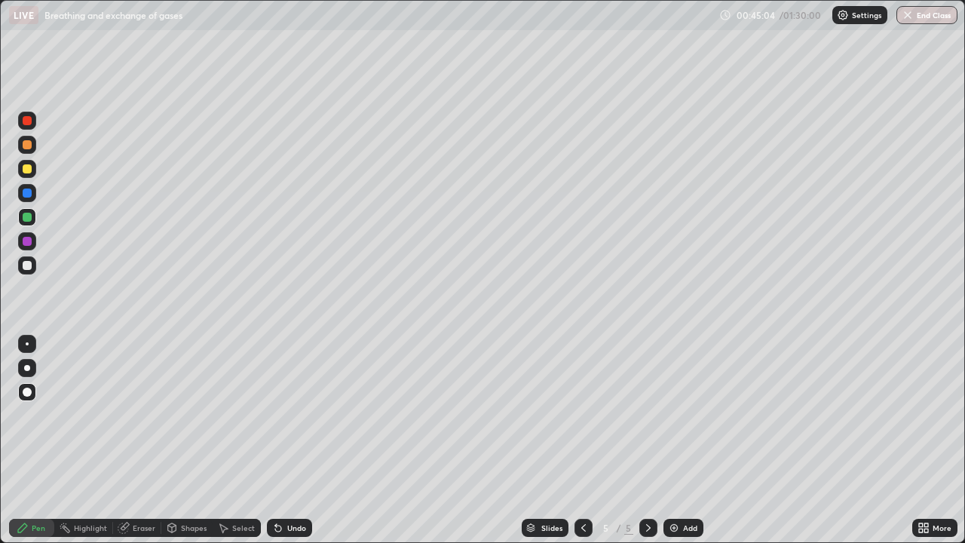
click at [26, 151] on div at bounding box center [27, 145] width 18 height 18
click at [29, 370] on div at bounding box center [27, 368] width 6 height 6
click at [27, 344] on div at bounding box center [27, 343] width 3 height 3
click at [28, 440] on icon at bounding box center [23, 528] width 12 height 12
click at [29, 391] on div at bounding box center [27, 392] width 9 height 9
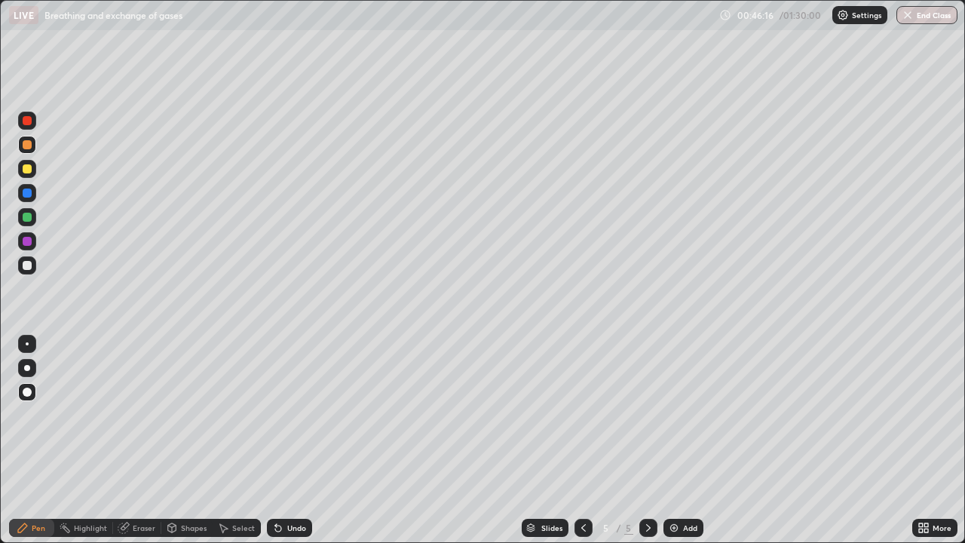
click at [27, 367] on div at bounding box center [27, 368] width 6 height 6
click at [32, 440] on div "Pen" at bounding box center [39, 528] width 14 height 8
click at [26, 267] on div at bounding box center [27, 265] width 9 height 9
click at [302, 440] on div "Undo" at bounding box center [296, 528] width 19 height 8
click at [186, 440] on div "Shapes" at bounding box center [186, 528] width 51 height 18
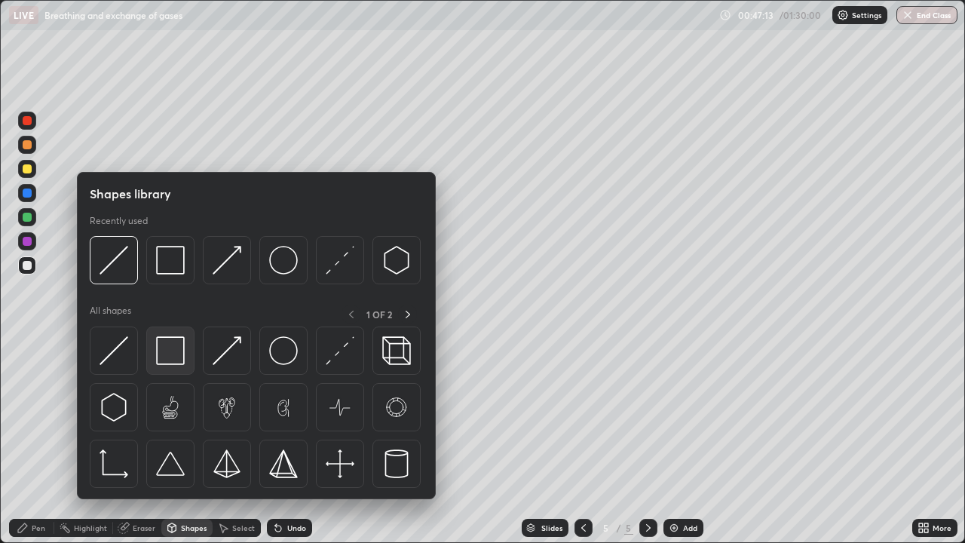
click at [175, 354] on img at bounding box center [170, 350] width 29 height 29
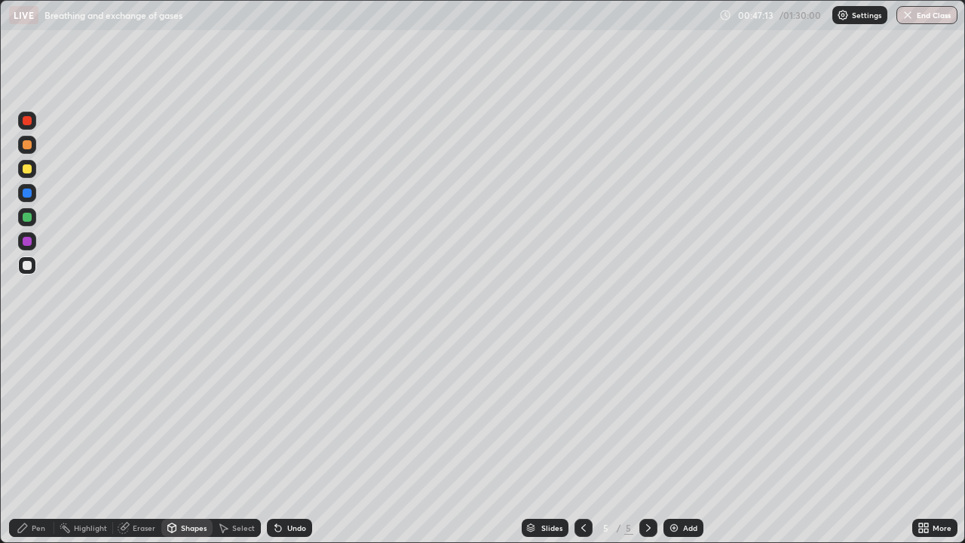
click at [28, 176] on div at bounding box center [27, 169] width 18 height 18
click at [29, 440] on div "Pen" at bounding box center [31, 528] width 45 height 18
click at [28, 266] on div at bounding box center [27, 265] width 9 height 9
click at [289, 440] on div "Undo" at bounding box center [289, 528] width 45 height 18
click at [34, 440] on div "Pen" at bounding box center [31, 528] width 45 height 18
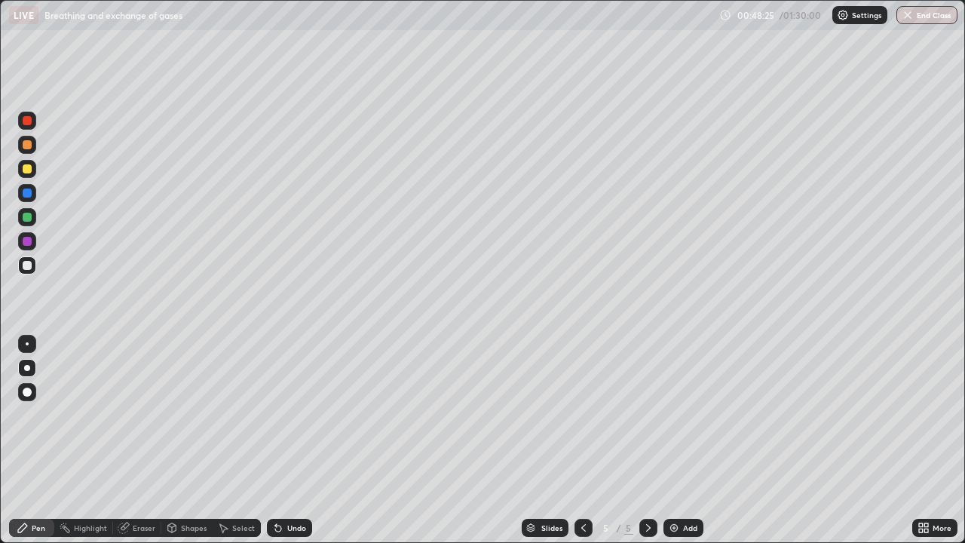
click at [25, 389] on div at bounding box center [27, 392] width 9 height 9
click at [29, 145] on div at bounding box center [27, 144] width 9 height 9
click at [35, 440] on div "Pen" at bounding box center [39, 528] width 14 height 8
click at [34, 269] on div at bounding box center [27, 265] width 18 height 18
click at [32, 440] on div "Pen" at bounding box center [39, 528] width 14 height 8
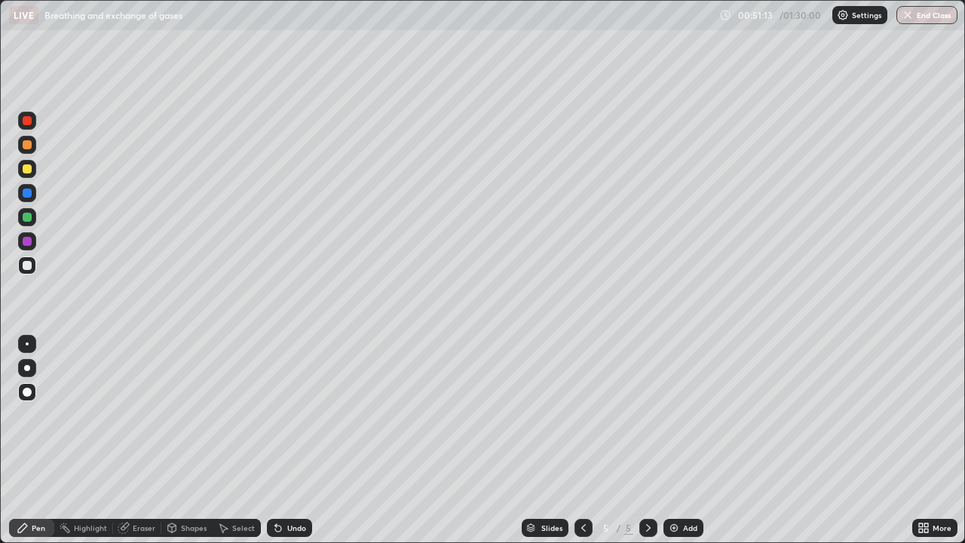
click at [140, 440] on div "Eraser" at bounding box center [144, 528] width 23 height 8
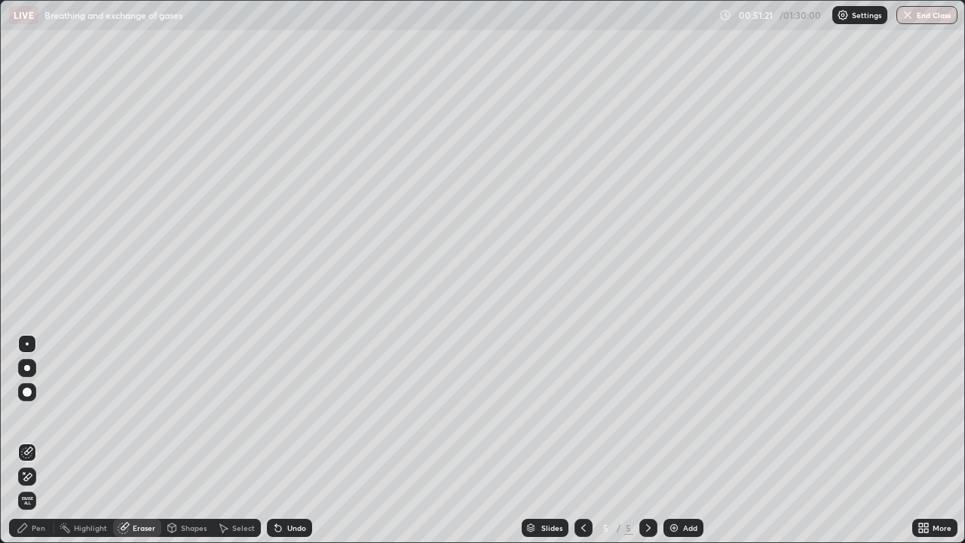
click at [300, 440] on div "Undo" at bounding box center [296, 528] width 19 height 8
click at [29, 393] on div at bounding box center [27, 392] width 9 height 9
click at [35, 440] on div "Pen" at bounding box center [39, 528] width 14 height 8
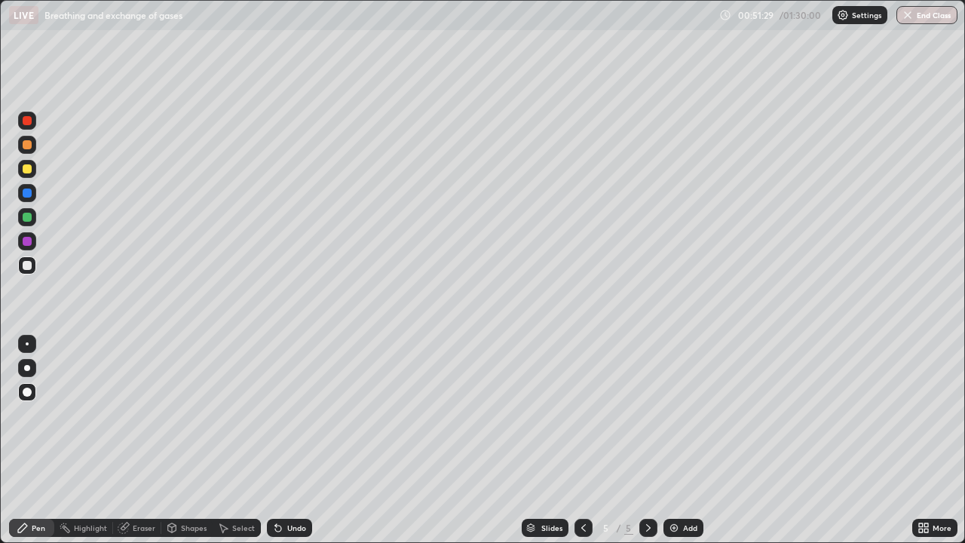
click at [31, 201] on div at bounding box center [27, 193] width 18 height 18
click at [26, 142] on div at bounding box center [27, 144] width 9 height 9
click at [299, 440] on div "Undo" at bounding box center [296, 528] width 19 height 8
click at [33, 268] on div at bounding box center [27, 265] width 18 height 18
click at [28, 269] on div at bounding box center [27, 265] width 9 height 9
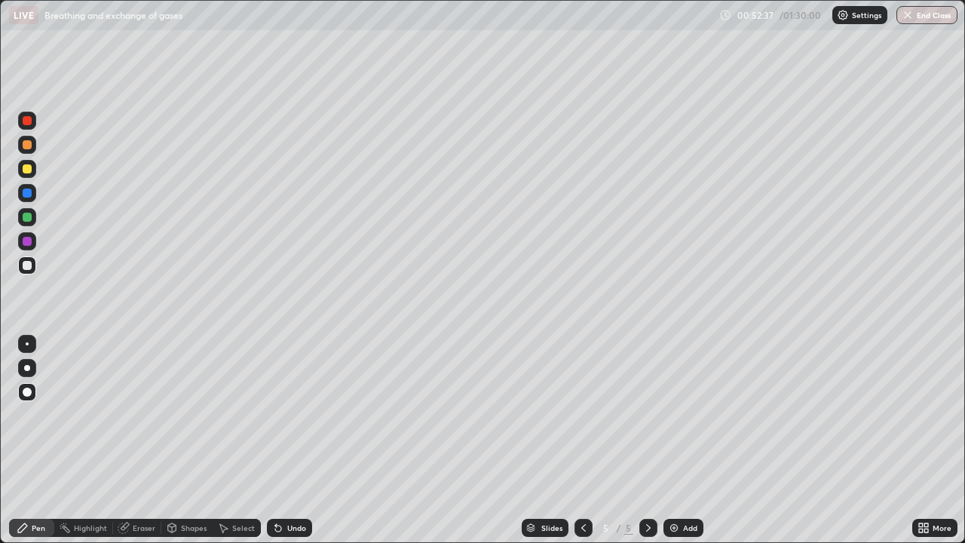
click at [766, 440] on div "Slides 5 / 5 Add" at bounding box center [612, 528] width 600 height 30
click at [686, 440] on div "Add" at bounding box center [690, 528] width 14 height 8
click at [26, 169] on div at bounding box center [27, 168] width 9 height 9
click at [28, 392] on div at bounding box center [27, 392] width 9 height 9
click at [29, 272] on div at bounding box center [27, 265] width 18 height 18
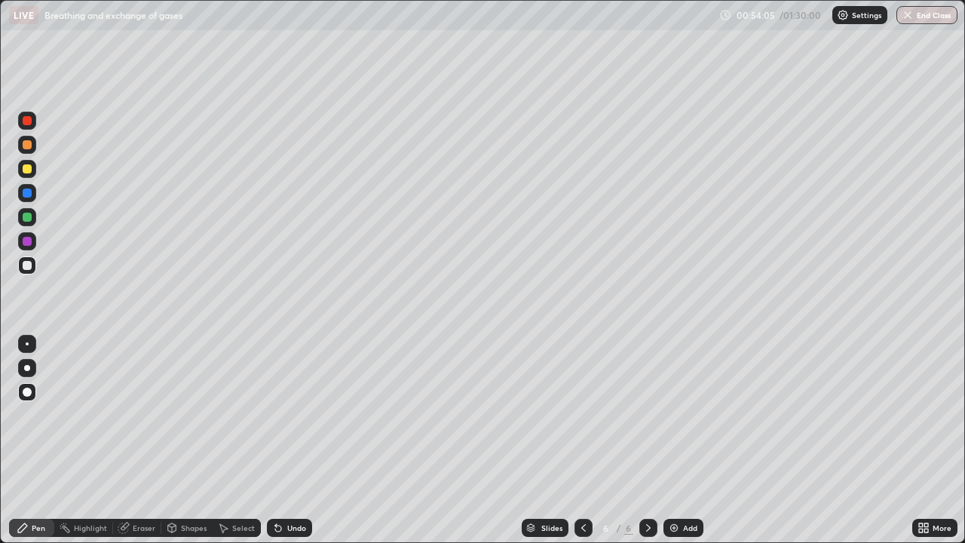
click at [183, 440] on div "Shapes" at bounding box center [194, 528] width 26 height 8
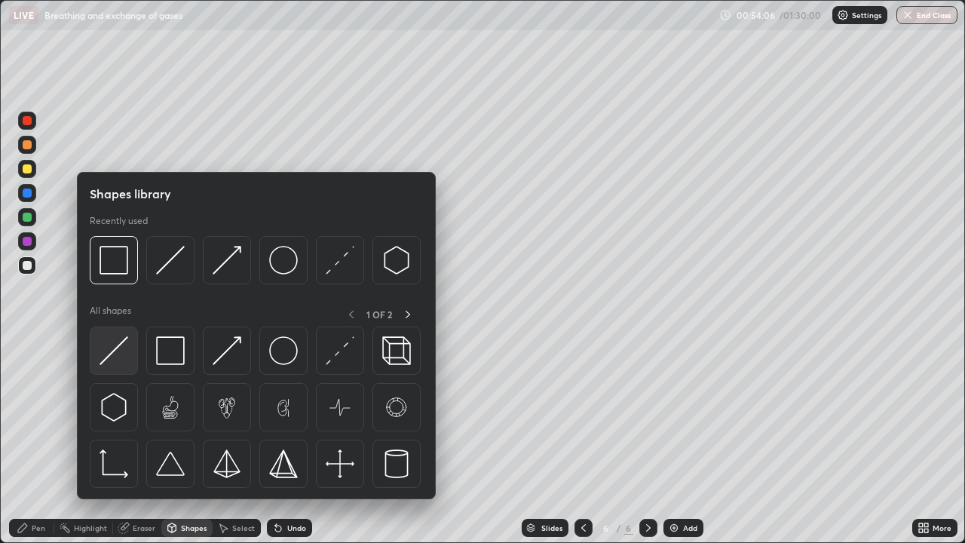
click at [125, 351] on img at bounding box center [114, 350] width 29 height 29
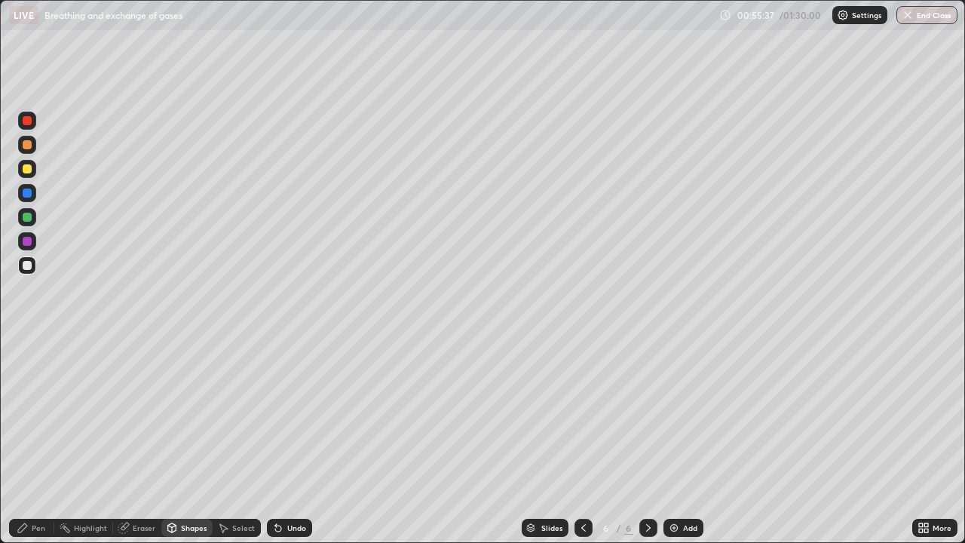
click at [237, 440] on div "Select" at bounding box center [243, 528] width 23 height 8
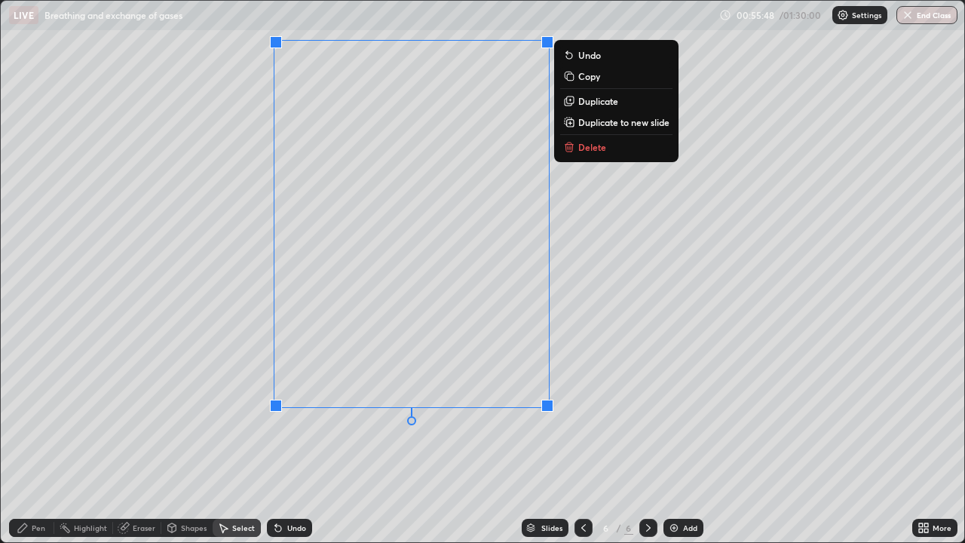
click at [603, 440] on div "0 ° Undo Copy Duplicate Duplicate to new slide Delete" at bounding box center [483, 272] width 964 height 542
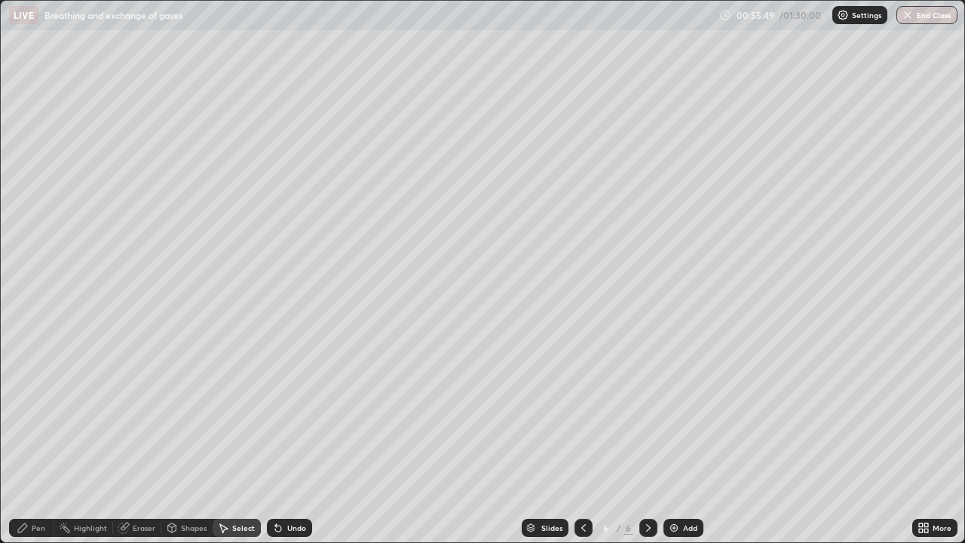
click at [38, 440] on div "Pen" at bounding box center [39, 528] width 14 height 8
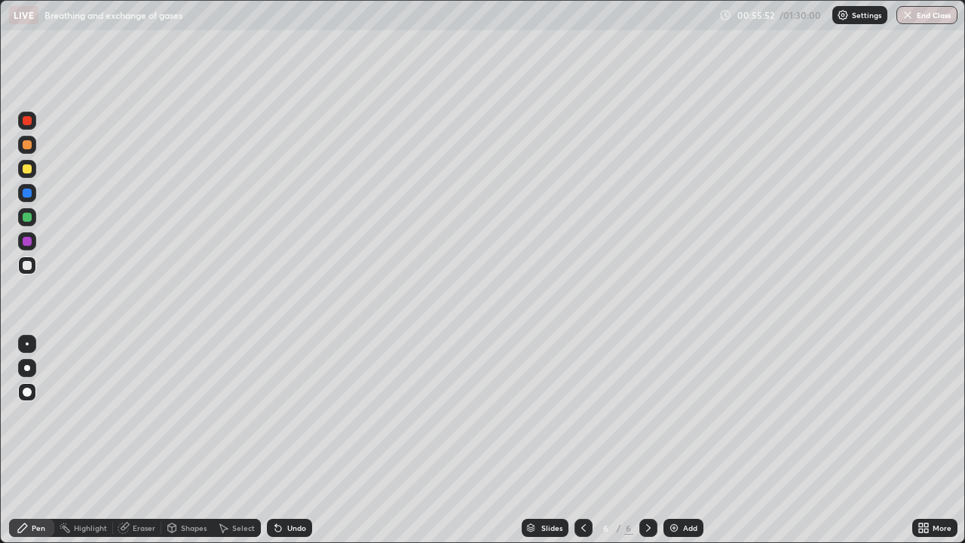
click at [189, 440] on div "Shapes" at bounding box center [194, 528] width 26 height 8
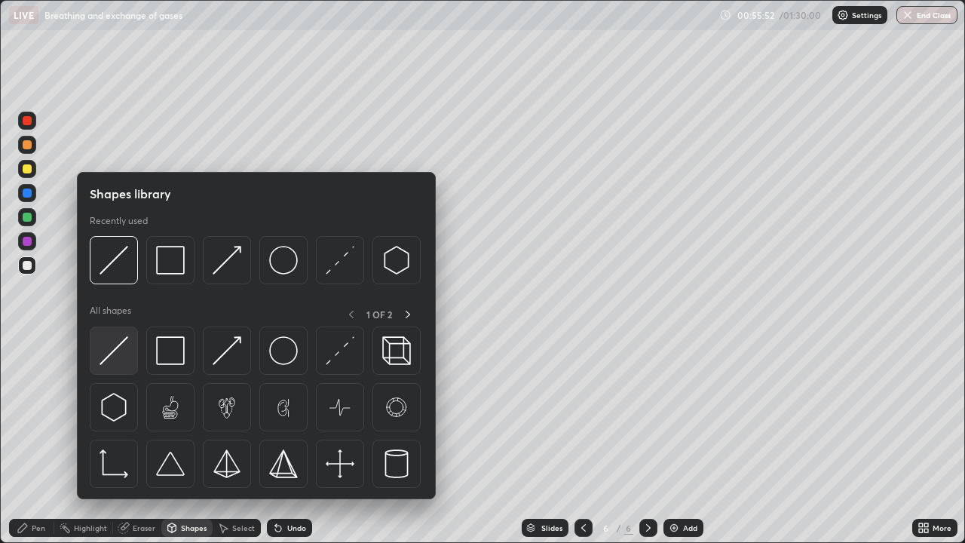
click at [133, 352] on div at bounding box center [114, 351] width 48 height 48
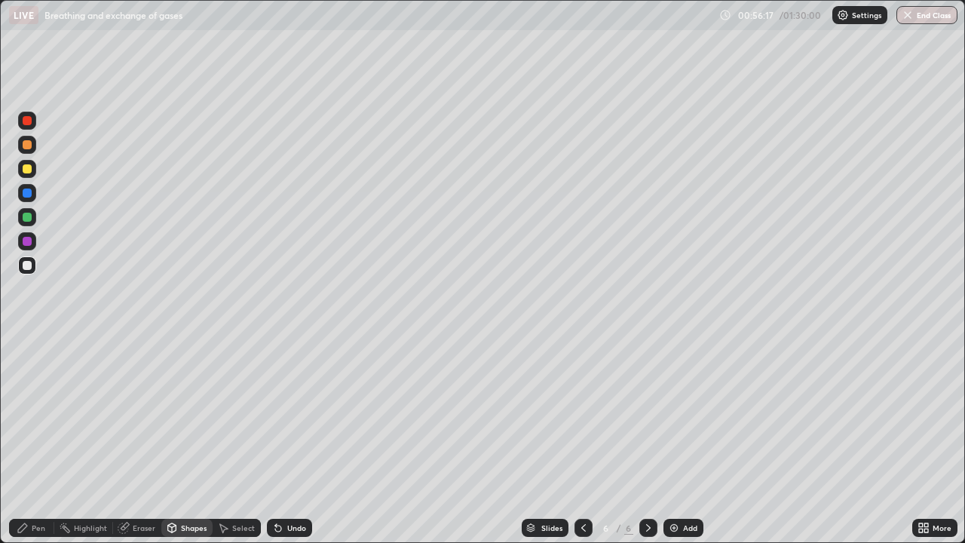
click at [28, 174] on div at bounding box center [27, 169] width 18 height 18
click at [289, 440] on div "Undo" at bounding box center [296, 528] width 19 height 8
click at [34, 440] on div "Pen" at bounding box center [31, 528] width 45 height 18
click at [293, 440] on div "Undo" at bounding box center [289, 528] width 45 height 18
click at [31, 249] on div at bounding box center [27, 241] width 18 height 18
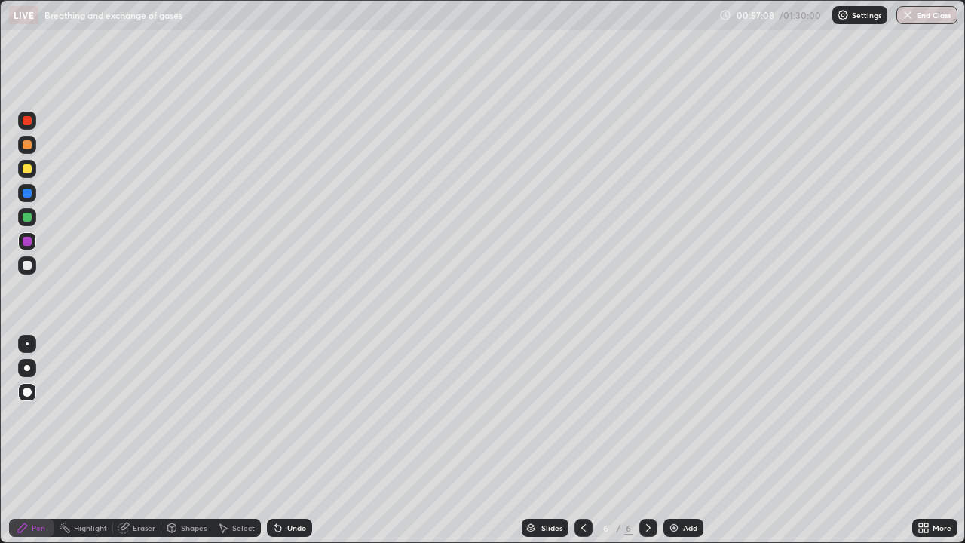
click at [296, 440] on div "Undo" at bounding box center [296, 528] width 19 height 8
click at [29, 221] on div at bounding box center [27, 217] width 9 height 9
click at [145, 440] on div "Eraser" at bounding box center [144, 528] width 23 height 8
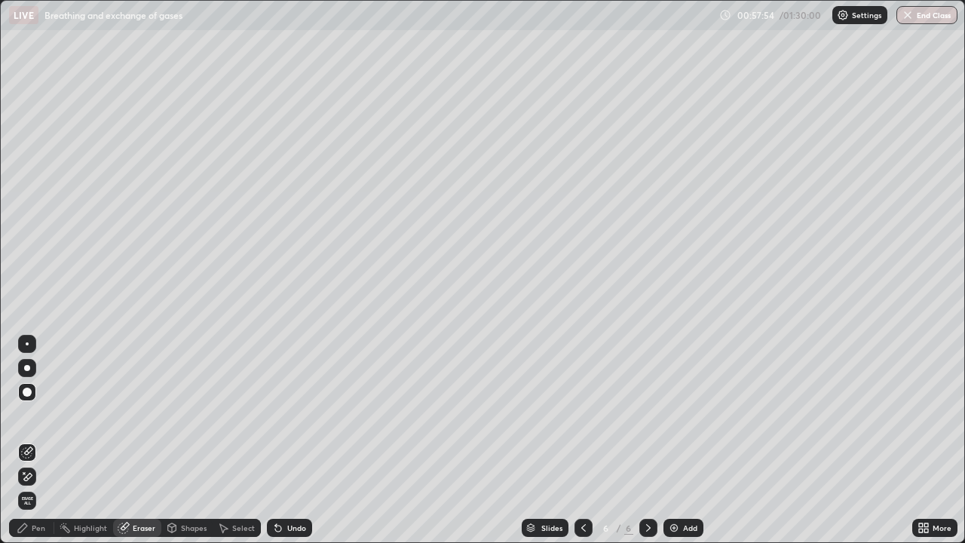
click at [189, 440] on div "Shapes" at bounding box center [194, 528] width 26 height 8
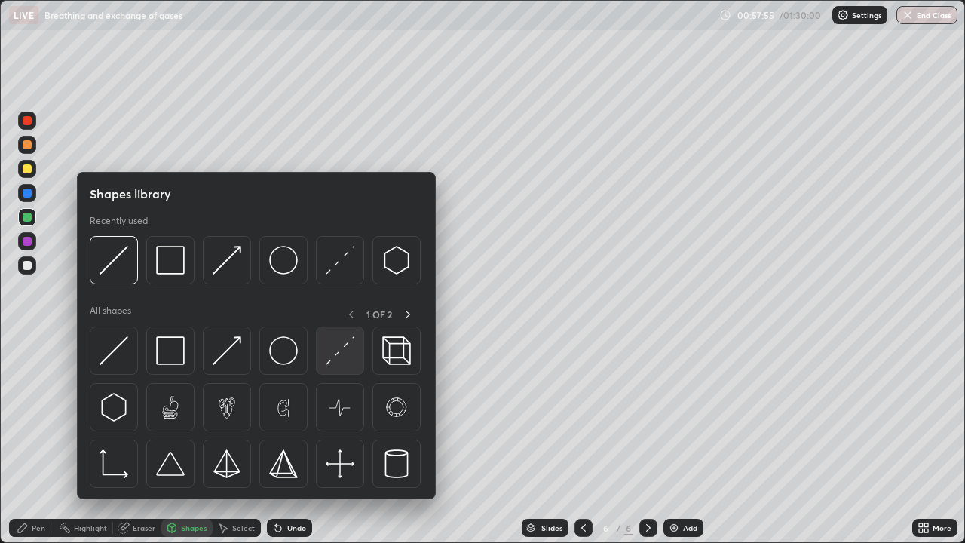
click at [336, 356] on img at bounding box center [340, 350] width 29 height 29
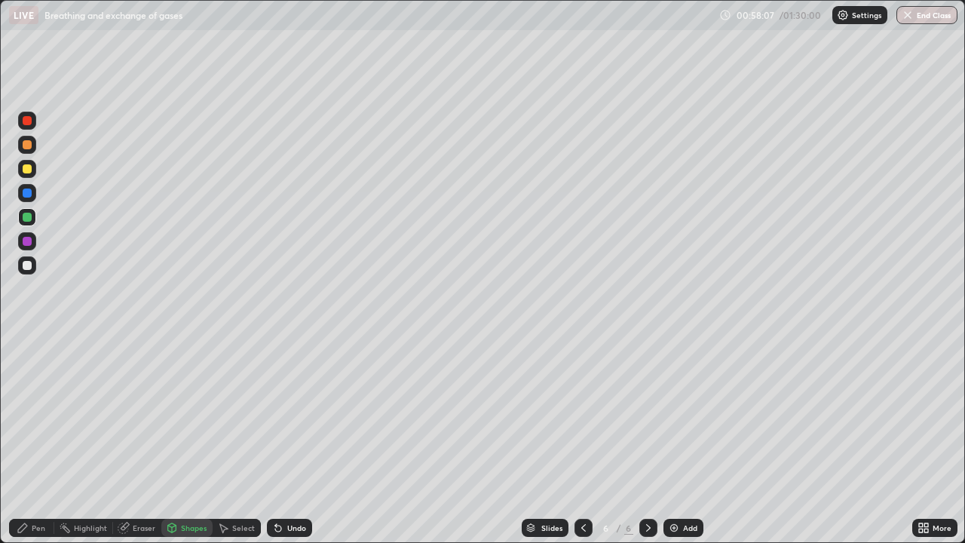
click at [44, 440] on div "Pen" at bounding box center [39, 528] width 14 height 8
click at [28, 172] on div at bounding box center [27, 168] width 9 height 9
click at [32, 222] on div at bounding box center [27, 217] width 18 height 18
click at [29, 195] on div at bounding box center [27, 193] width 9 height 9
click at [300, 440] on div "Undo" at bounding box center [289, 528] width 45 height 18
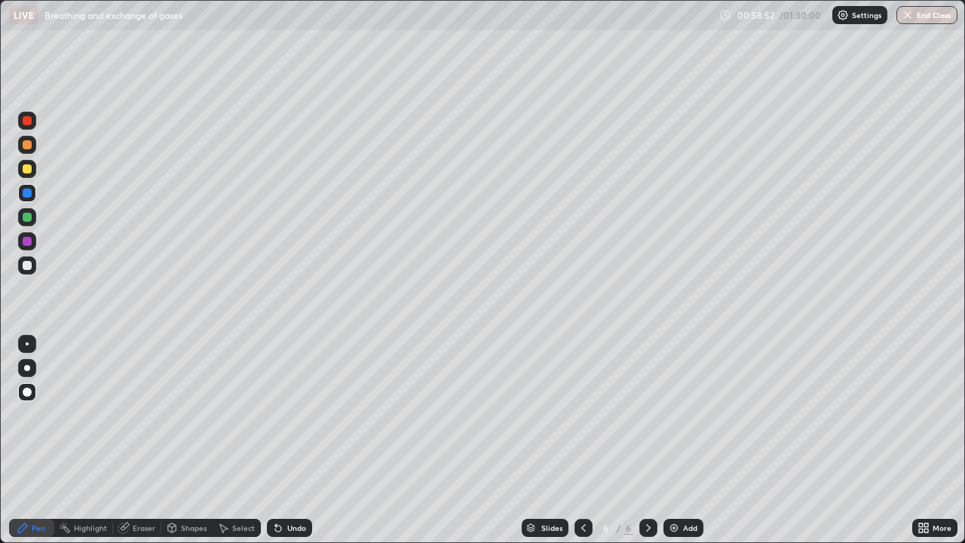
click at [293, 440] on div "Undo" at bounding box center [296, 528] width 19 height 8
click at [27, 221] on div at bounding box center [27, 217] width 9 height 9
click at [28, 169] on div at bounding box center [27, 168] width 9 height 9
click at [28, 217] on div at bounding box center [27, 217] width 9 height 9
click at [30, 170] on div at bounding box center [27, 168] width 9 height 9
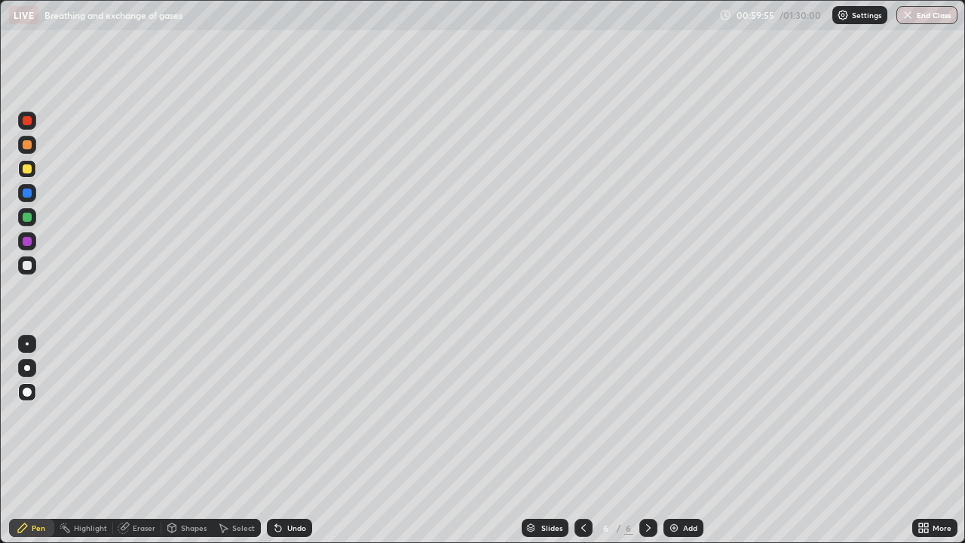
click at [31, 272] on div at bounding box center [27, 265] width 18 height 18
click at [27, 218] on div at bounding box center [27, 217] width 9 height 9
click at [29, 197] on div at bounding box center [27, 193] width 9 height 9
click at [27, 217] on div at bounding box center [27, 217] width 9 height 9
click at [31, 168] on div at bounding box center [27, 168] width 9 height 9
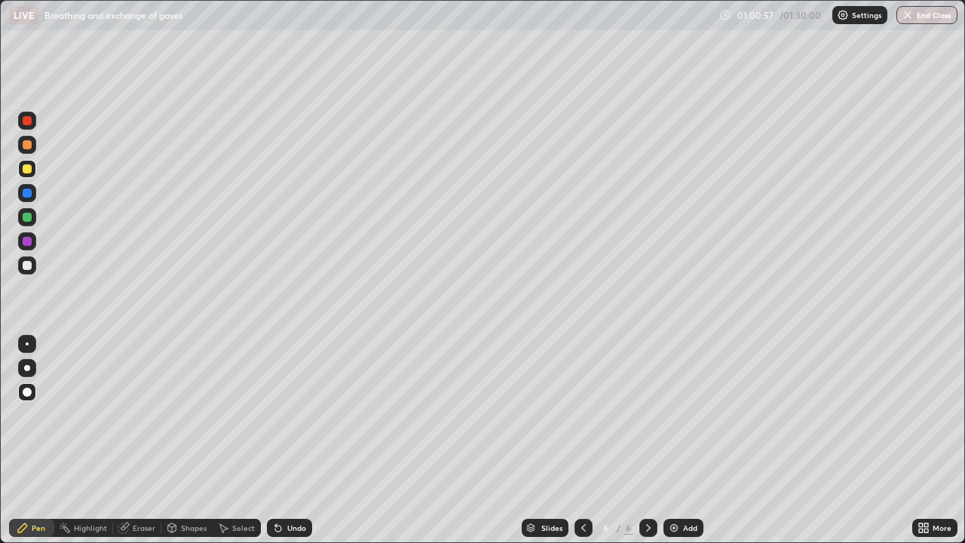
click at [29, 265] on div at bounding box center [27, 265] width 9 height 9
click at [27, 194] on div at bounding box center [27, 193] width 9 height 9
click at [29, 175] on div at bounding box center [27, 169] width 18 height 18
click at [30, 389] on div at bounding box center [27, 392] width 9 height 9
click at [181, 440] on div "Shapes" at bounding box center [194, 528] width 26 height 8
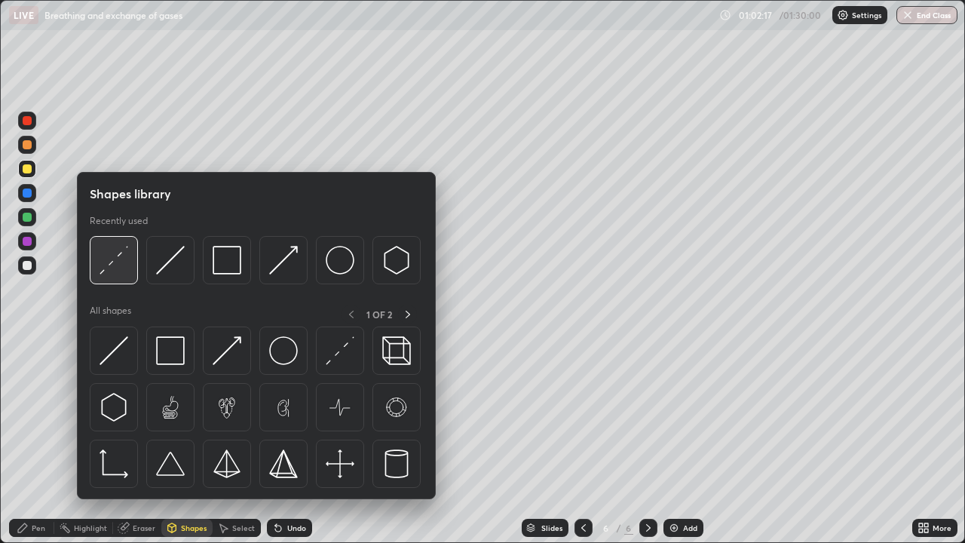
click at [126, 259] on img at bounding box center [114, 260] width 29 height 29
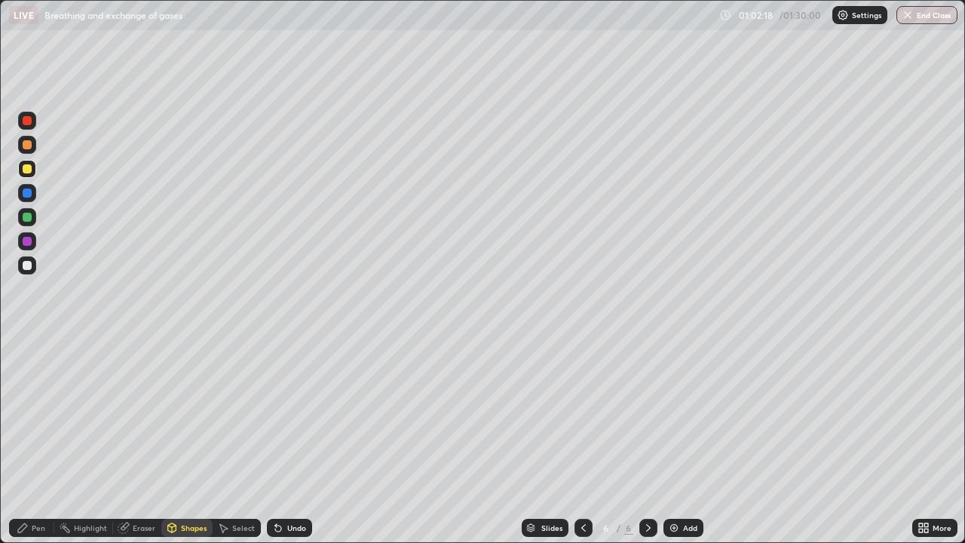
click at [28, 217] on div at bounding box center [27, 217] width 9 height 9
click at [24, 272] on div at bounding box center [27, 265] width 18 height 18
click at [33, 440] on div "Pen" at bounding box center [39, 528] width 14 height 8
click at [140, 440] on div "Eraser" at bounding box center [144, 528] width 23 height 8
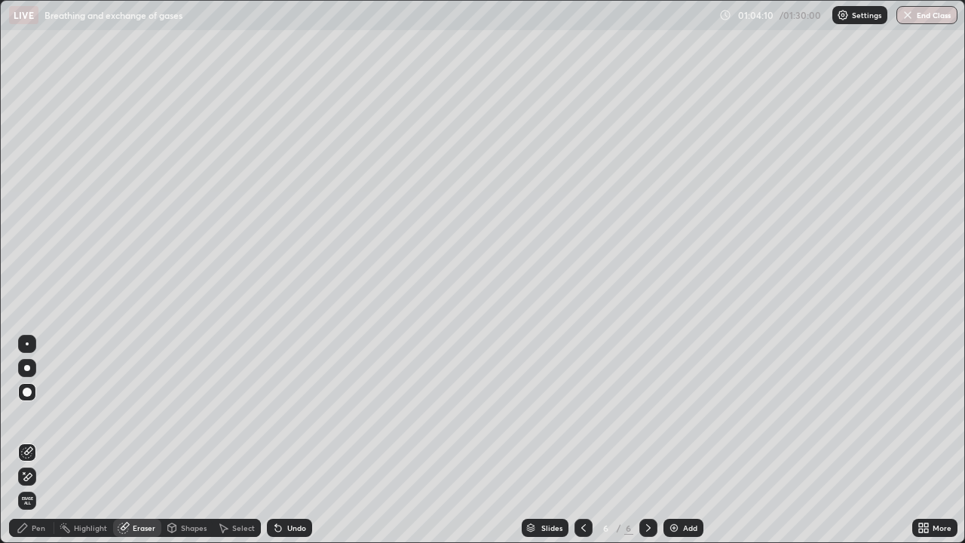
click at [38, 440] on div "Pen" at bounding box center [39, 528] width 14 height 8
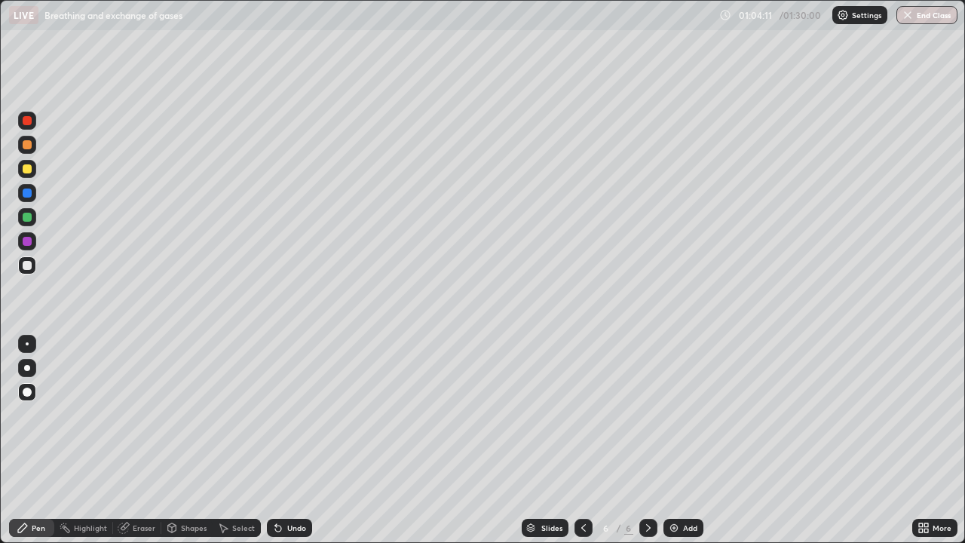
click at [28, 266] on div at bounding box center [27, 265] width 9 height 9
click at [33, 223] on div at bounding box center [27, 217] width 18 height 18
click at [29, 240] on div at bounding box center [27, 241] width 9 height 9
click at [28, 220] on div at bounding box center [27, 217] width 9 height 9
click at [26, 221] on div at bounding box center [27, 217] width 9 height 9
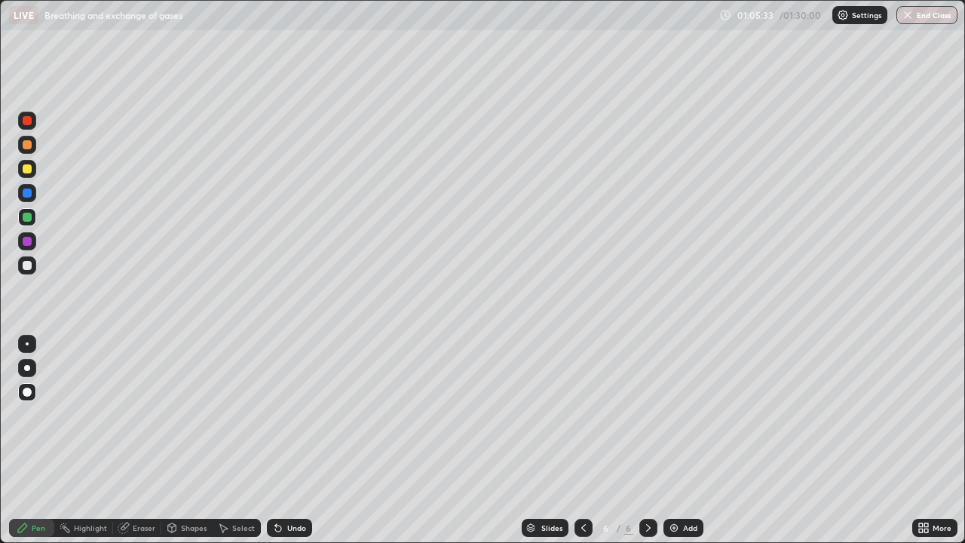
click at [28, 266] on div at bounding box center [27, 265] width 9 height 9
click at [29, 193] on div at bounding box center [27, 193] width 9 height 9
click at [30, 169] on div at bounding box center [27, 168] width 9 height 9
click at [29, 263] on div at bounding box center [27, 265] width 9 height 9
click at [44, 440] on div "Pen" at bounding box center [31, 528] width 45 height 18
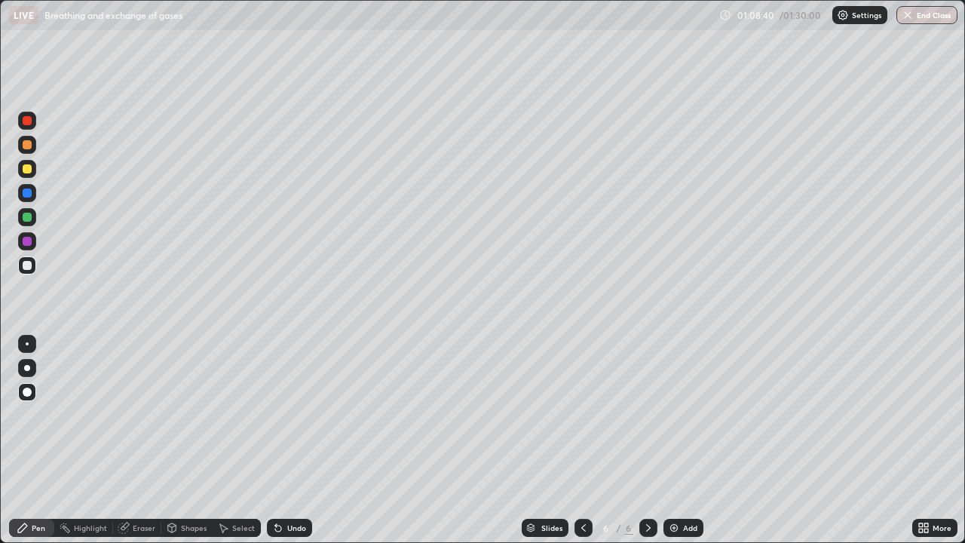
click at [140, 440] on div "Eraser" at bounding box center [144, 528] width 23 height 8
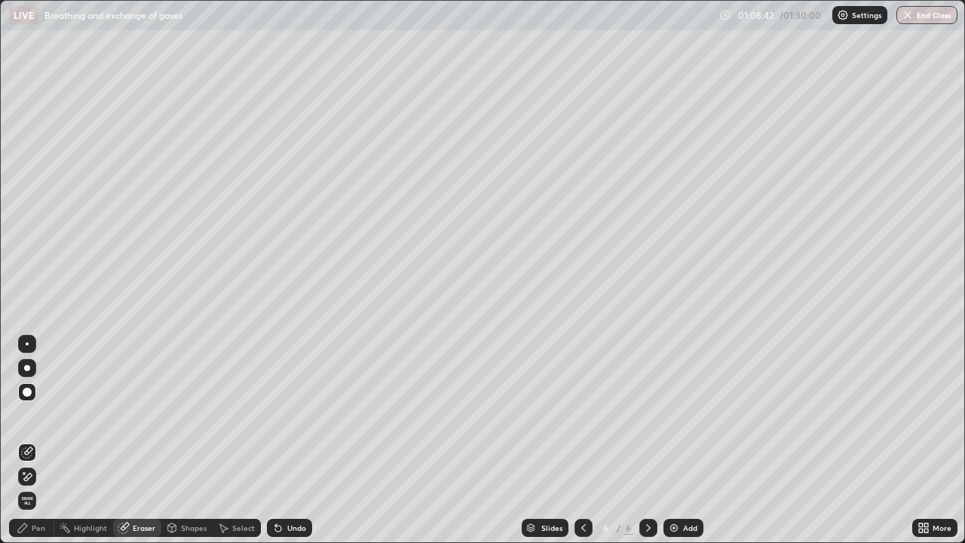
click at [31, 440] on div "Pen" at bounding box center [31, 528] width 45 height 18
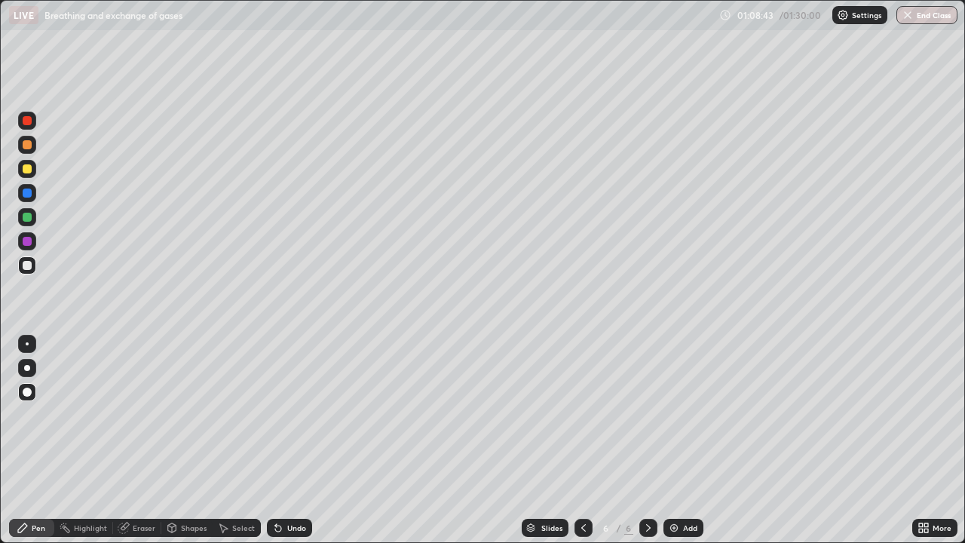
click at [26, 171] on div at bounding box center [27, 168] width 9 height 9
click at [27, 150] on div at bounding box center [27, 145] width 18 height 18
click at [192, 440] on div "Shapes" at bounding box center [186, 528] width 51 height 18
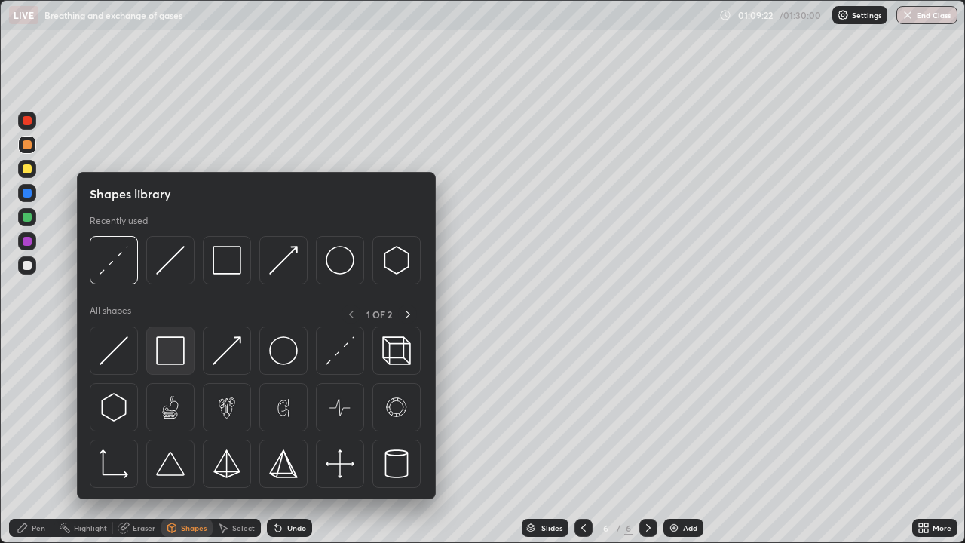
click at [170, 357] on img at bounding box center [170, 350] width 29 height 29
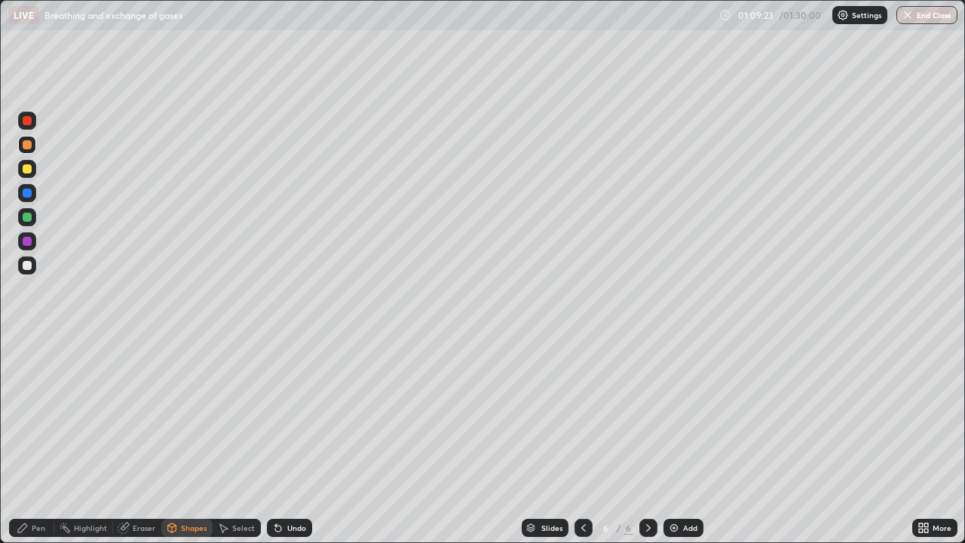
click at [25, 191] on div at bounding box center [27, 193] width 9 height 9
click at [26, 149] on div at bounding box center [27, 144] width 9 height 9
click at [27, 170] on div at bounding box center [27, 168] width 9 height 9
click at [25, 262] on div at bounding box center [27, 265] width 9 height 9
click at [36, 440] on div "Pen" at bounding box center [39, 528] width 14 height 8
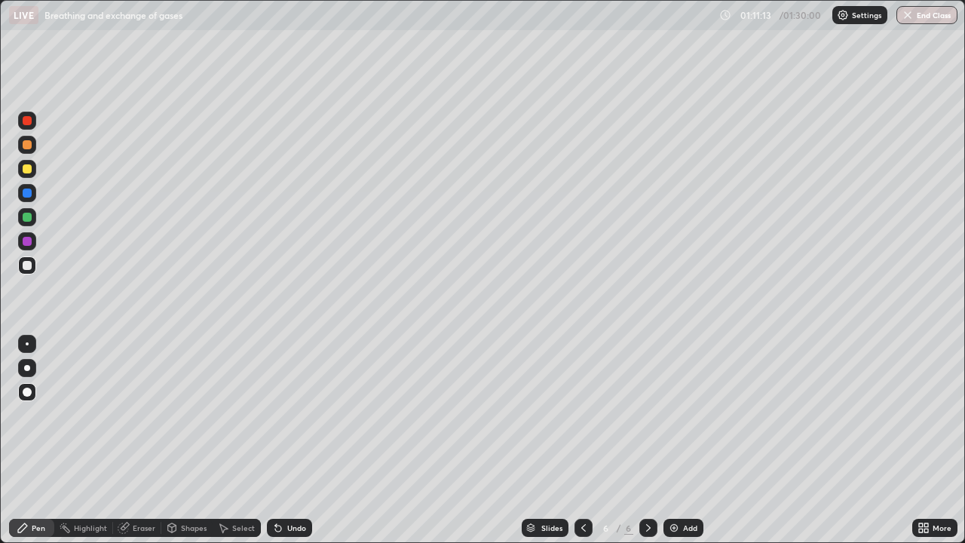
click at [926, 17] on button "End Class" at bounding box center [927, 15] width 61 height 18
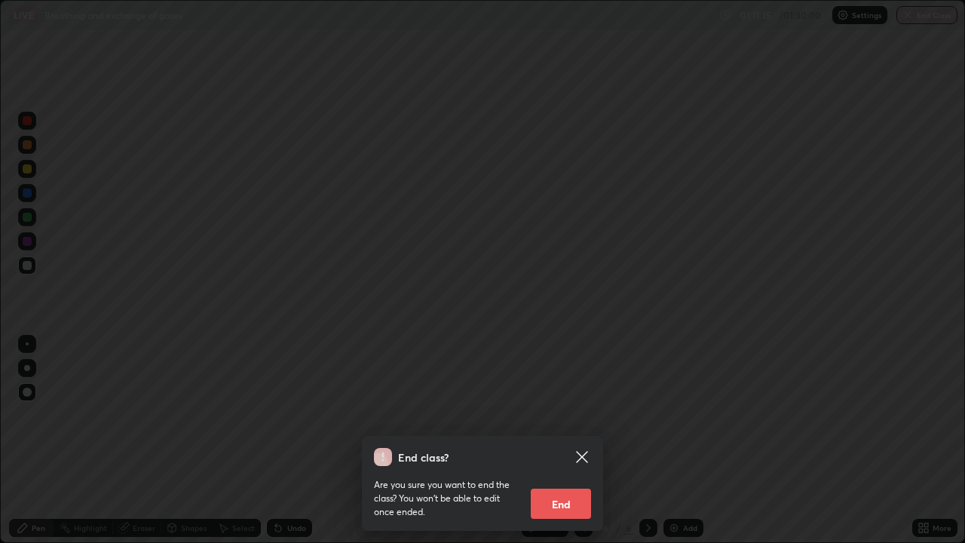
click at [560, 440] on button "End" at bounding box center [561, 504] width 60 height 30
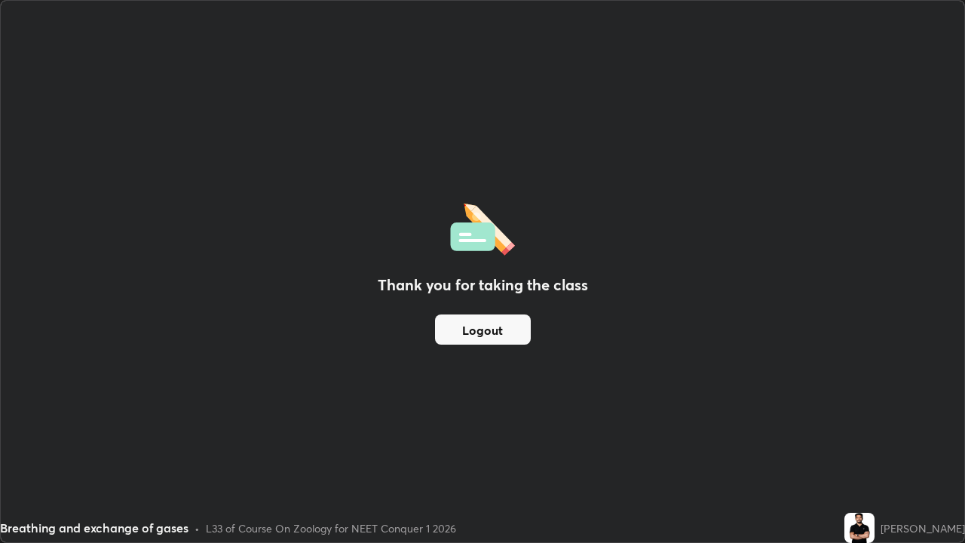
click at [510, 328] on button "Logout" at bounding box center [483, 330] width 96 height 30
